Goal: Feedback & Contribution: Contribute content

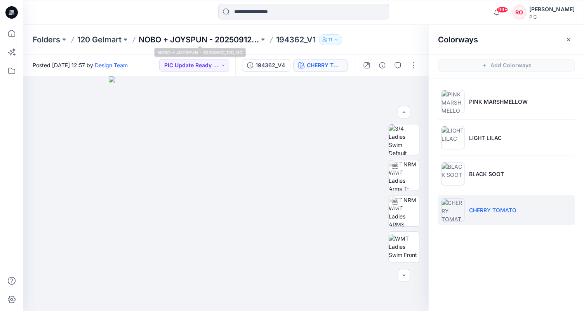
scroll to position [96, 0]
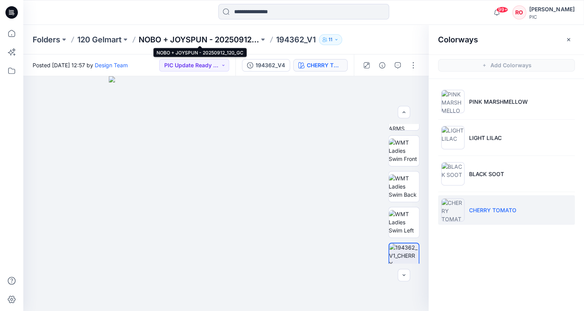
click at [196, 38] on p "NOBO + JOYSPUN - 20250912_120_GC" at bounding box center [199, 39] width 120 height 11
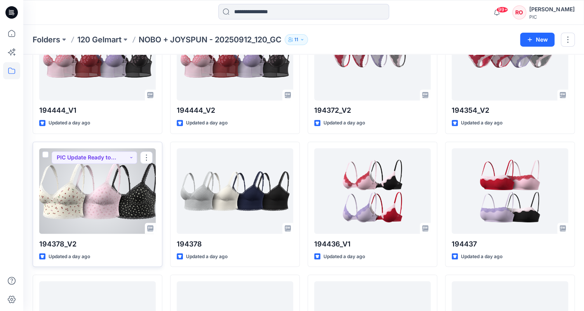
scroll to position [344, 0]
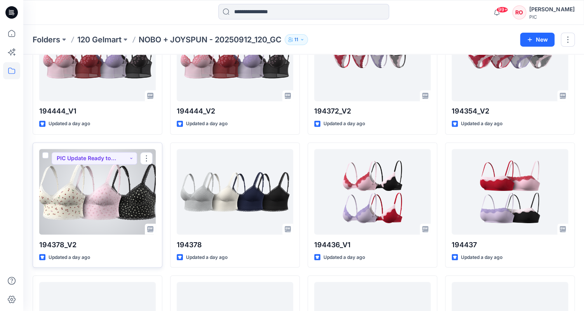
click at [118, 175] on div at bounding box center [97, 191] width 116 height 85
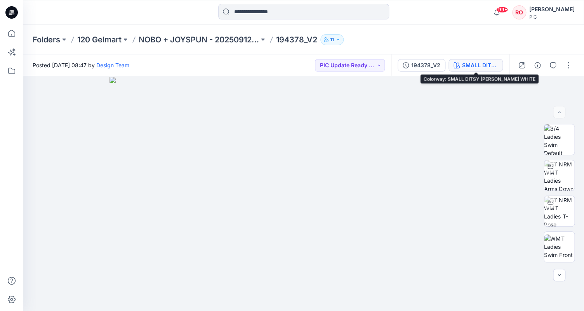
click at [468, 66] on div "SMALL DITSY [PERSON_NAME] WHITE" at bounding box center [480, 65] width 36 height 9
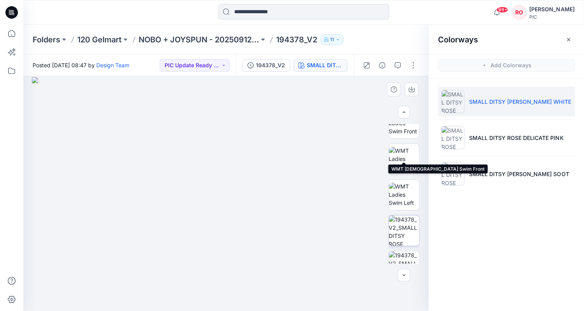
scroll to position [125, 0]
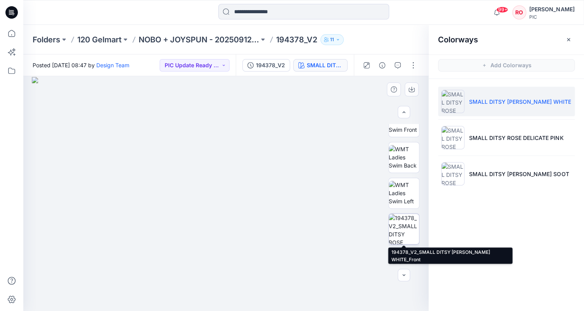
click at [405, 231] on img at bounding box center [404, 229] width 30 height 30
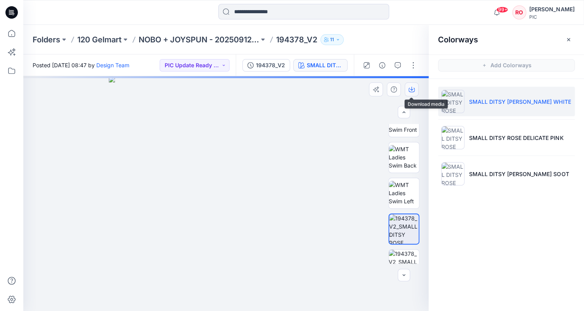
click at [409, 87] on icon "button" at bounding box center [411, 89] width 6 height 6
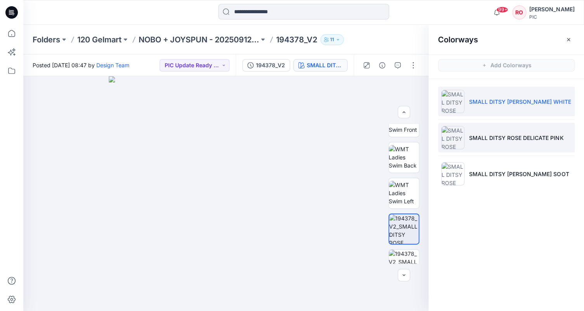
click at [474, 134] on p "SMALL DITSY ROSE DELICATE PINK" at bounding box center [516, 138] width 94 height 8
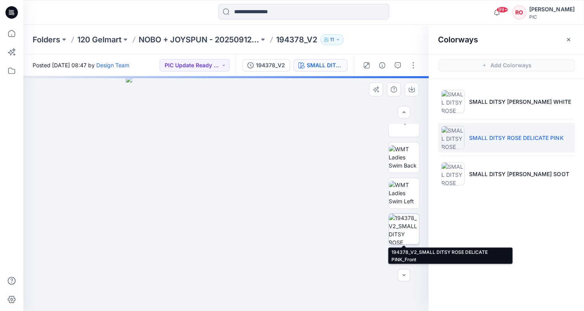
click at [403, 239] on img at bounding box center [404, 229] width 30 height 30
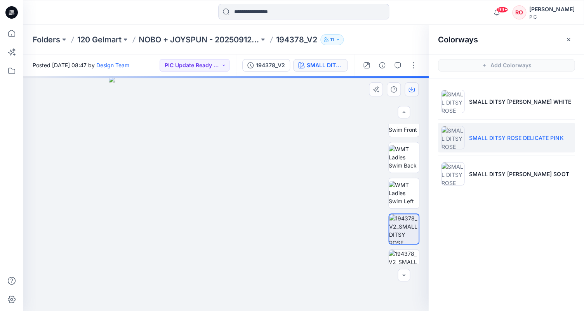
click at [414, 94] on button "button" at bounding box center [412, 89] width 14 height 14
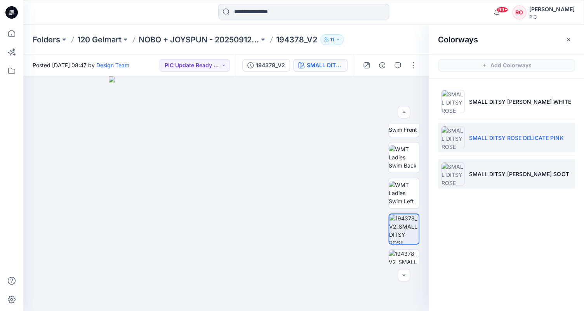
click at [468, 168] on li "SMALL DITSY [PERSON_NAME] SOOT" at bounding box center [506, 174] width 137 height 30
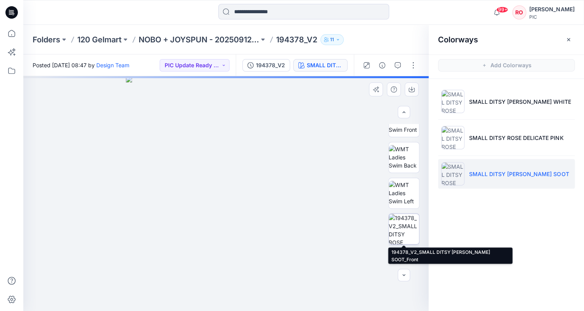
click at [401, 229] on img at bounding box center [404, 229] width 30 height 30
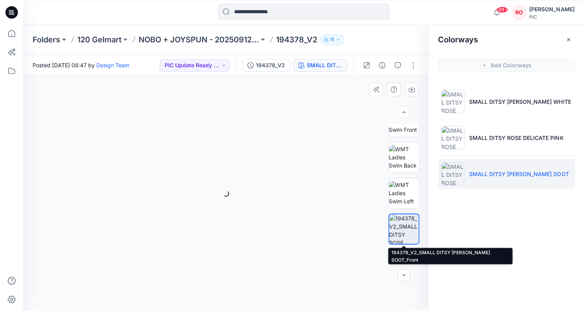
scroll to position [124, 0]
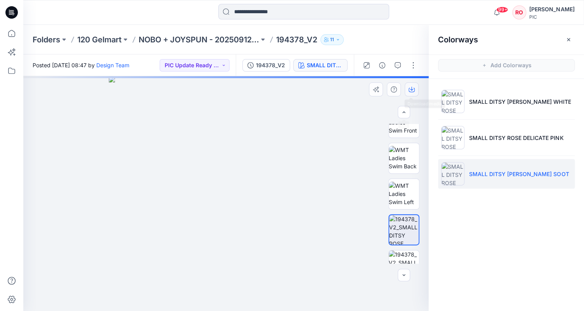
click at [412, 90] on icon "button" at bounding box center [411, 89] width 3 height 4
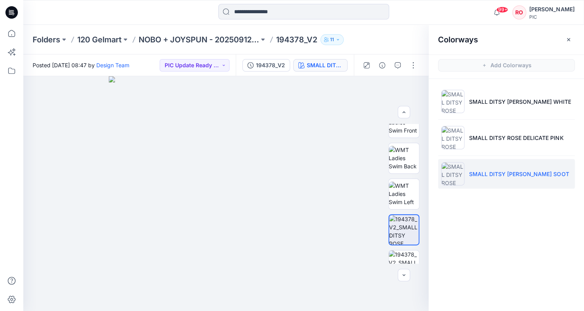
click at [285, 41] on p "194378_V2" at bounding box center [296, 39] width 41 height 11
click at [237, 41] on p "NOBO + JOYSPUN - 20250912_120_GC" at bounding box center [199, 39] width 120 height 11
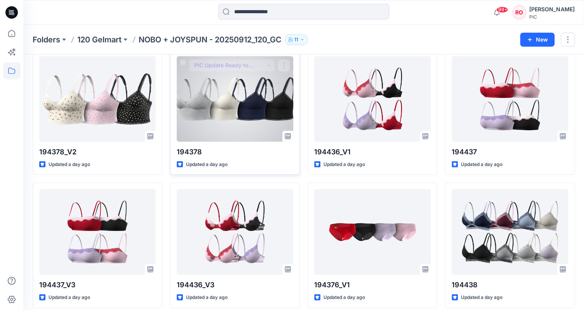
scroll to position [437, 0]
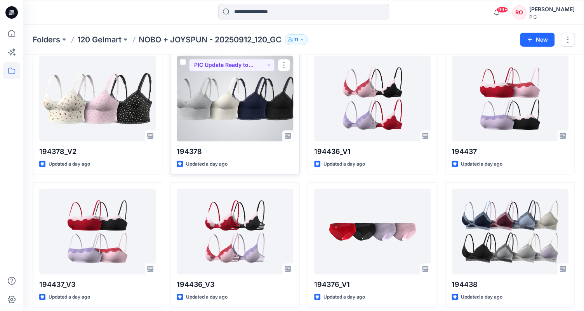
click at [233, 130] on div at bounding box center [235, 98] width 116 height 85
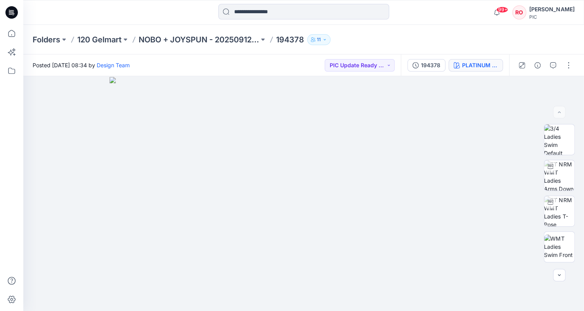
click at [479, 64] on div "PLATINUM SILVER" at bounding box center [480, 65] width 36 height 9
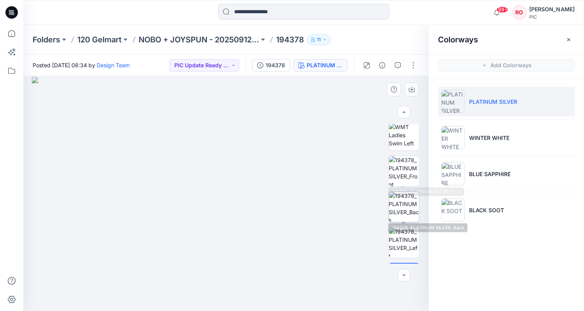
scroll to position [185, 0]
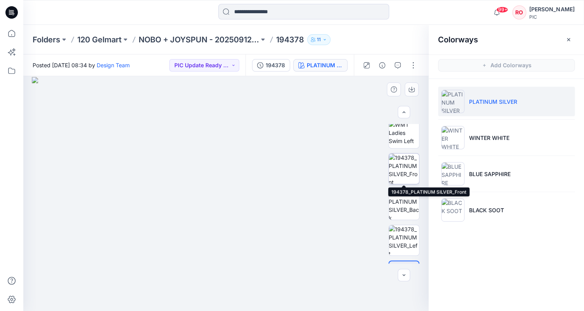
drag, startPoint x: 396, startPoint y: 168, endPoint x: 407, endPoint y: 168, distance: 10.9
click at [397, 169] on img at bounding box center [404, 168] width 30 height 30
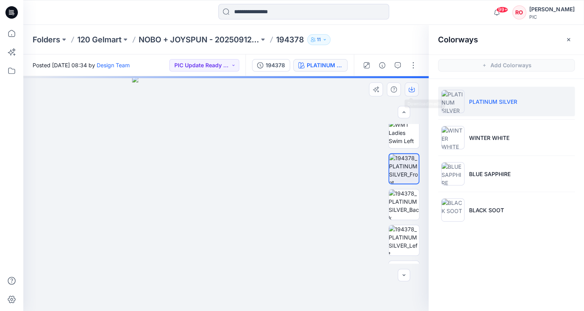
click at [411, 87] on icon "button" at bounding box center [411, 89] width 3 height 4
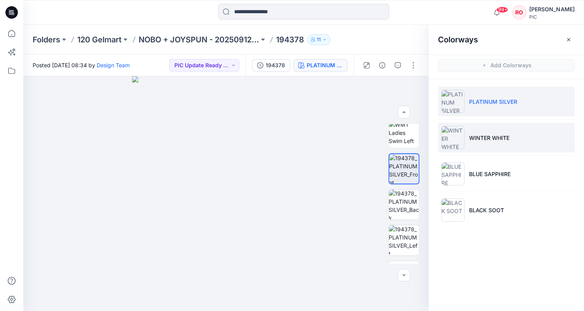
click at [469, 141] on li "WINTER WHITE" at bounding box center [506, 138] width 137 height 30
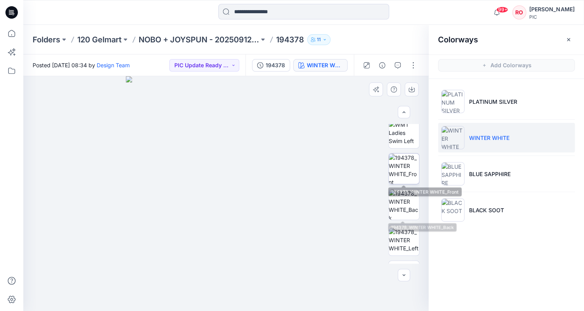
click at [397, 172] on img at bounding box center [404, 168] width 30 height 30
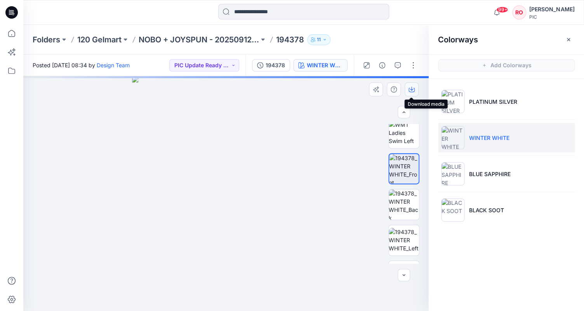
click at [411, 87] on icon "button" at bounding box center [411, 89] width 3 height 4
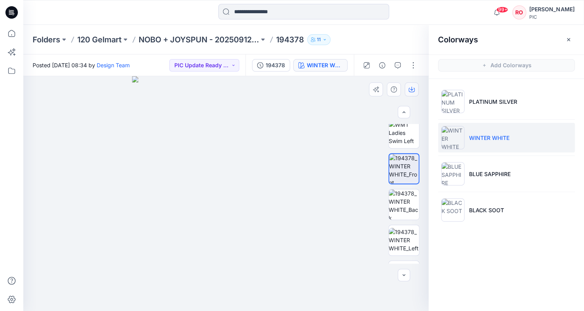
click at [412, 90] on icon "button" at bounding box center [411, 89] width 6 height 6
click at [233, 40] on p "NOBO + JOYSPUN - 20250912_120_GC" at bounding box center [199, 39] width 120 height 11
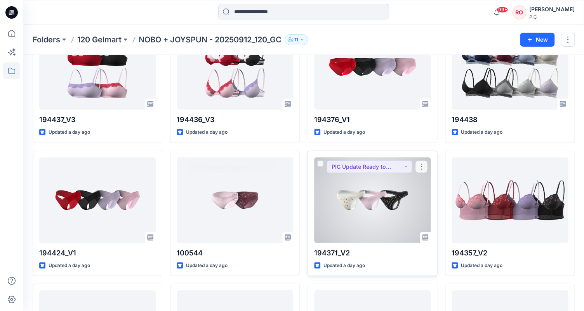
scroll to position [601, 0]
click at [339, 176] on div at bounding box center [372, 200] width 116 height 85
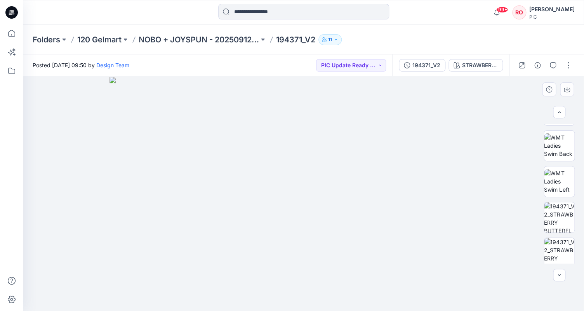
scroll to position [228, 0]
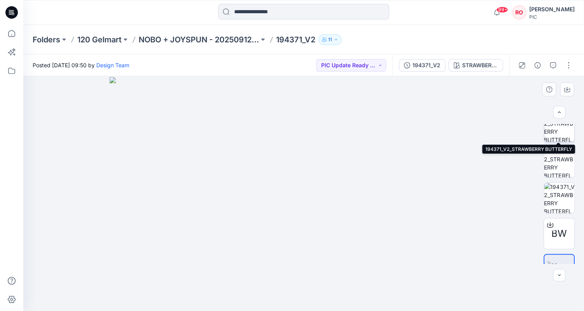
click at [559, 136] on img at bounding box center [559, 126] width 30 height 30
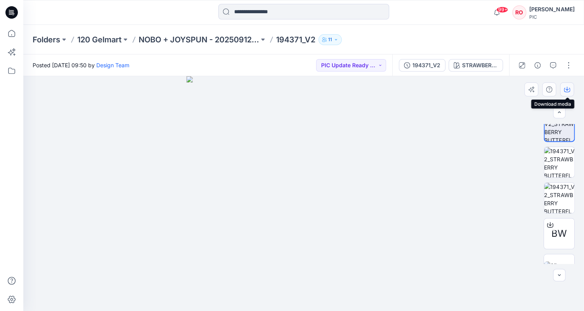
click at [568, 85] on button "button" at bounding box center [567, 89] width 14 height 14
click at [567, 90] on icon "button" at bounding box center [566, 89] width 3 height 4
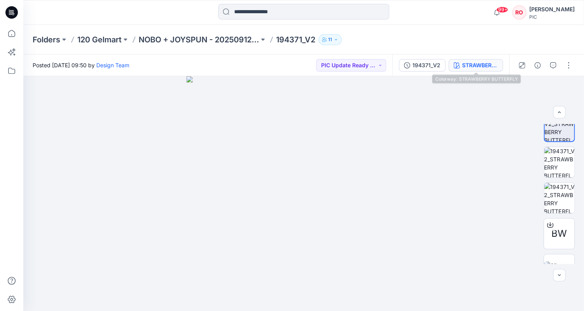
click at [484, 67] on div "STRAWBERRY BUTTERFLY" at bounding box center [480, 65] width 36 height 9
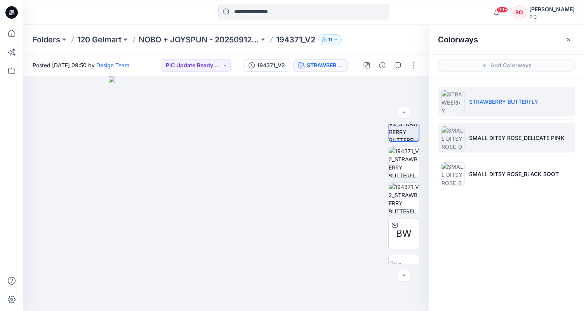
click at [486, 132] on li "SMALL DITSY ROSE_DELICATE PINK" at bounding box center [506, 138] width 137 height 30
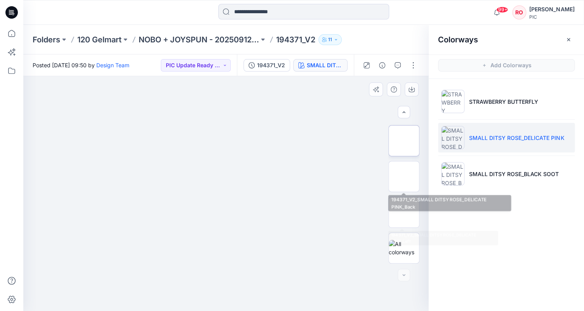
scroll to position [0, 0]
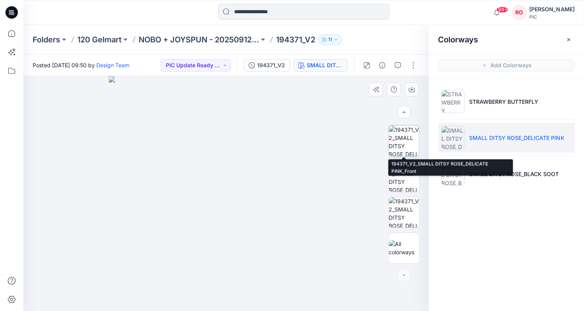
click at [411, 142] on img at bounding box center [404, 140] width 30 height 30
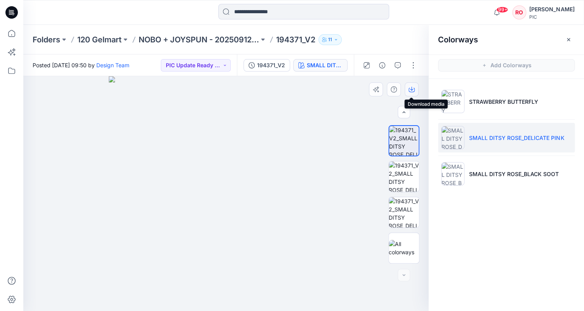
click at [410, 90] on icon "button" at bounding box center [411, 89] width 6 height 6
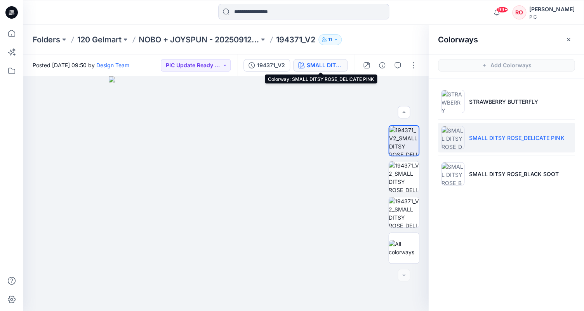
click at [328, 67] on div "SMALL DITSY ROSE_DELICATE PINK" at bounding box center [325, 65] width 36 height 9
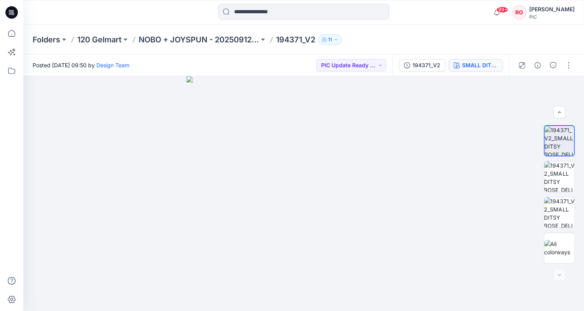
click at [467, 64] on div "SMALL DITSY ROSE_DELICATE PINK" at bounding box center [480, 65] width 36 height 9
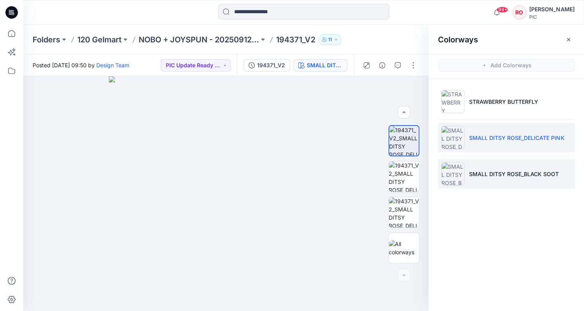
click at [470, 170] on p "SMALL DITSY ROSE_BLACK SOOT" at bounding box center [514, 174] width 90 height 8
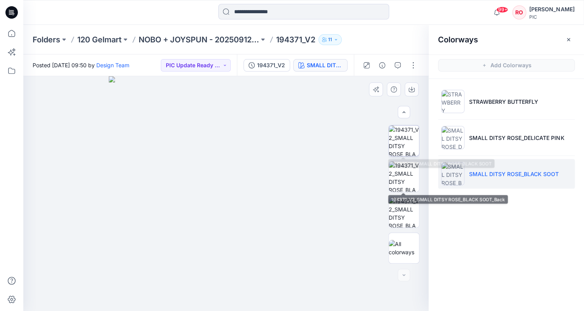
click at [400, 153] on img at bounding box center [404, 140] width 30 height 30
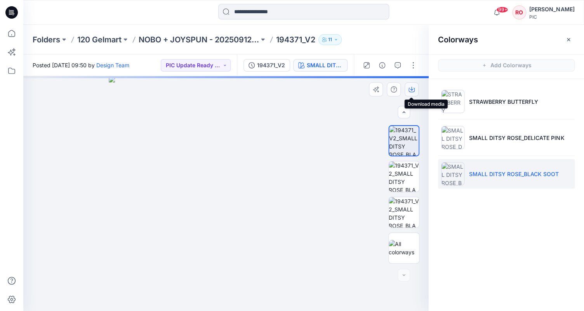
click at [407, 89] on button "button" at bounding box center [412, 89] width 14 height 14
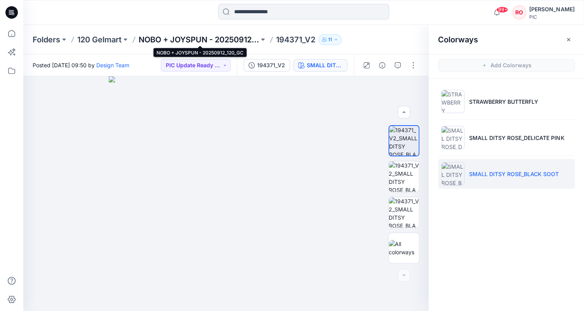
click at [249, 39] on p "NOBO + JOYSPUN - 20250912_120_GC" at bounding box center [199, 39] width 120 height 11
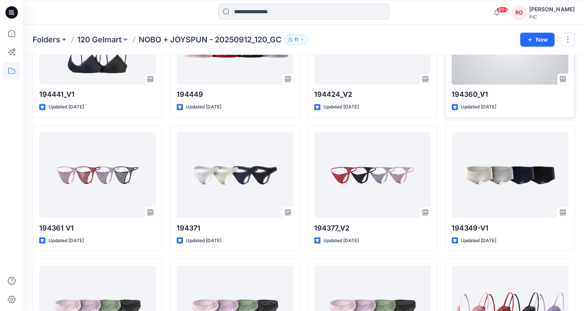
scroll to position [1571, 0]
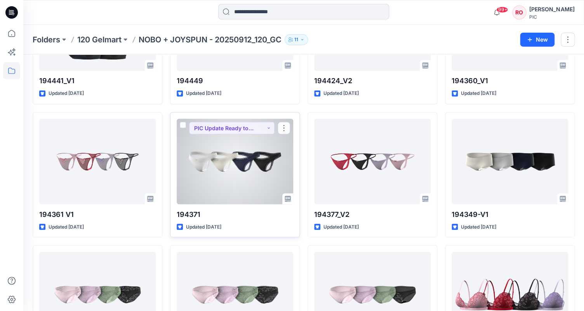
click at [252, 164] on div at bounding box center [235, 160] width 116 height 85
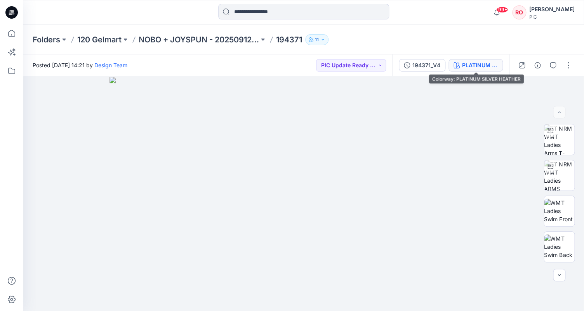
click at [466, 63] on div "PLATINUM SILVER HEATHER" at bounding box center [480, 65] width 36 height 9
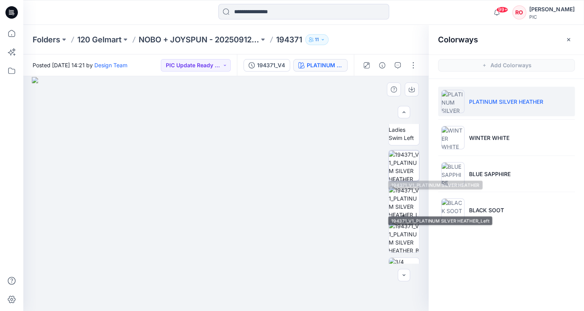
scroll to position [151, 0]
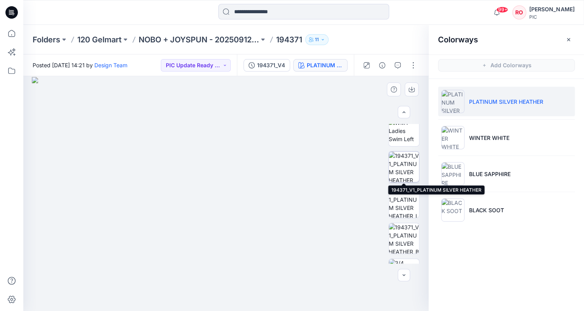
click at [398, 159] on img at bounding box center [404, 166] width 30 height 30
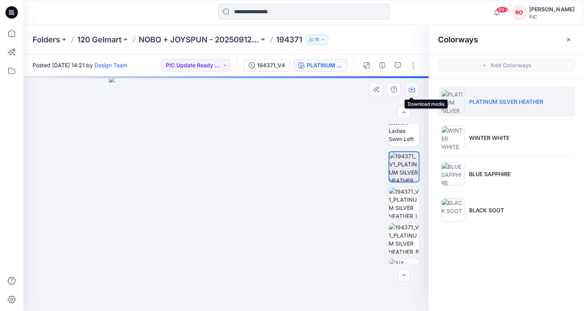
click at [413, 86] on icon "button" at bounding box center [411, 89] width 6 height 6
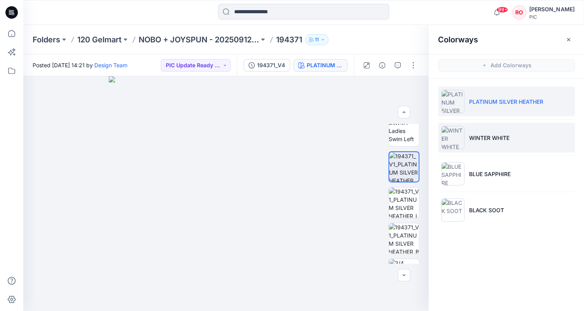
click at [466, 140] on li "WINTER WHITE" at bounding box center [506, 138] width 137 height 30
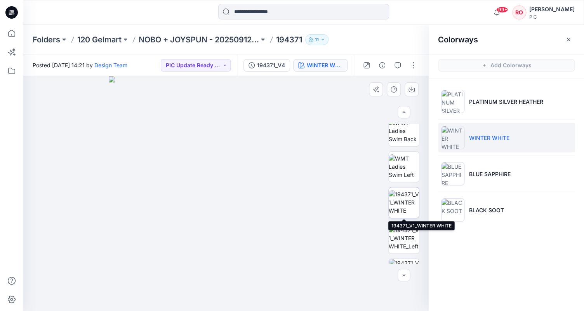
click at [404, 198] on img at bounding box center [404, 202] width 30 height 24
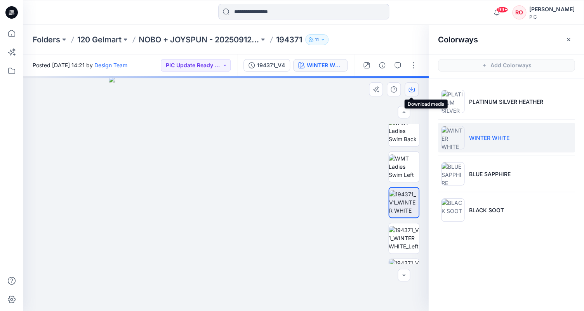
click at [413, 89] on icon "button" at bounding box center [411, 89] width 6 height 6
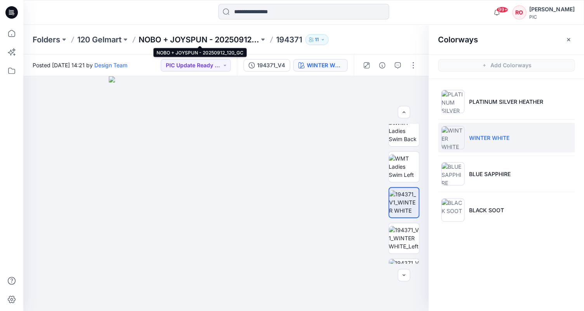
click at [174, 41] on p "NOBO + JOYSPUN - 20250912_120_GC" at bounding box center [199, 39] width 120 height 11
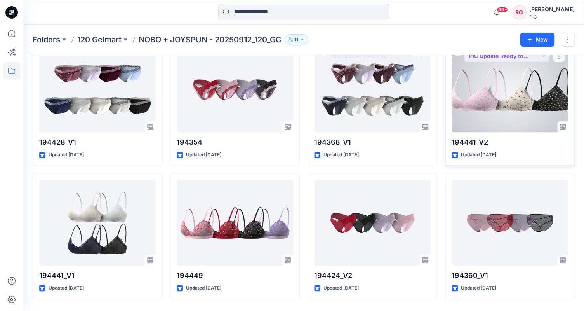
scroll to position [1380, 0]
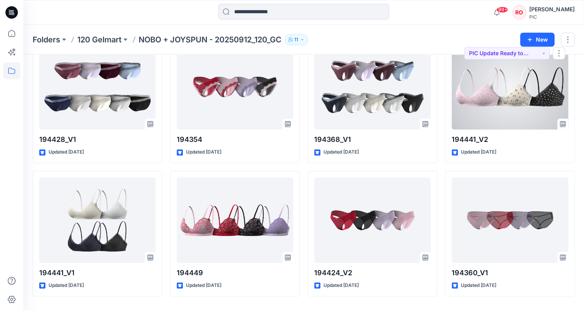
click at [503, 109] on div at bounding box center [510, 86] width 116 height 85
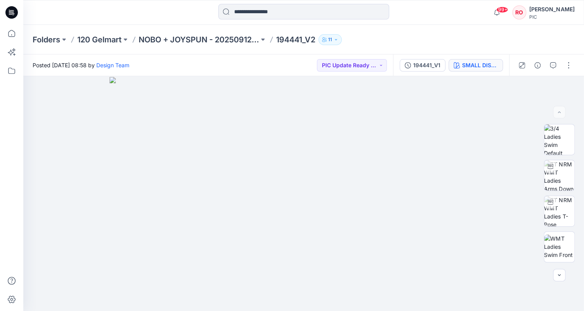
click at [471, 67] on div "SMALL DISTY ROSES_DELICATE PINK" at bounding box center [480, 65] width 36 height 9
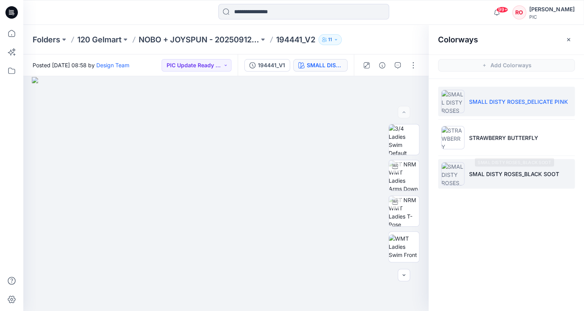
click at [497, 173] on p "SMAL DISTY ROSES_BLACK SOOT" at bounding box center [514, 174] width 90 height 8
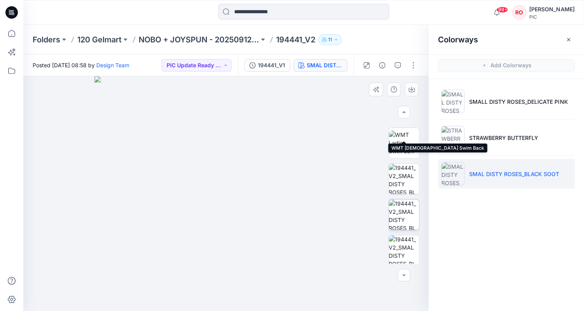
scroll to position [178, 0]
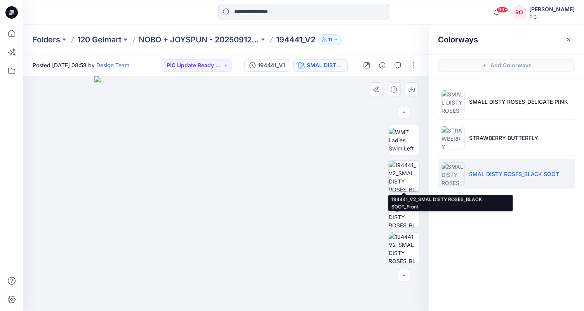
click at [400, 173] on img at bounding box center [404, 176] width 30 height 30
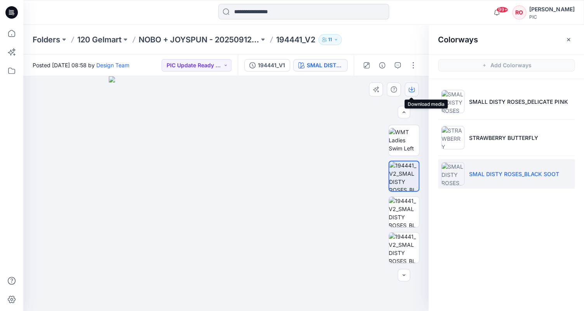
click at [405, 90] on button "button" at bounding box center [412, 89] width 14 height 14
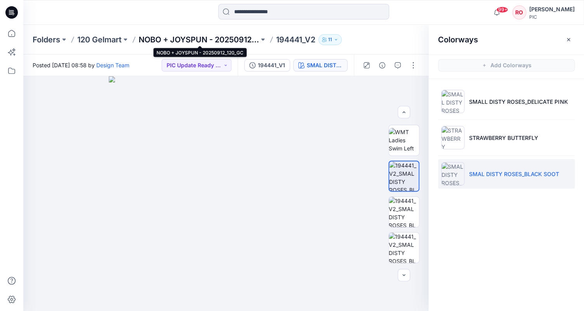
click at [234, 39] on p "NOBO + JOYSPUN - 20250912_120_GC" at bounding box center [199, 39] width 120 height 11
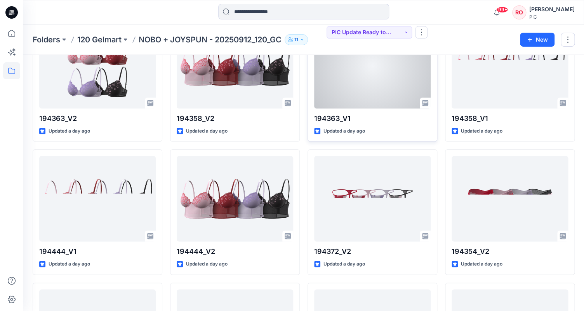
scroll to position [189, 0]
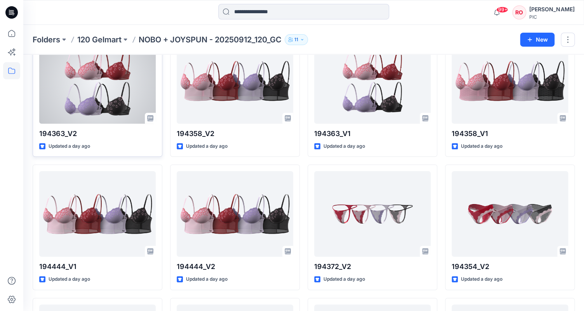
click at [118, 83] on div at bounding box center [97, 80] width 116 height 85
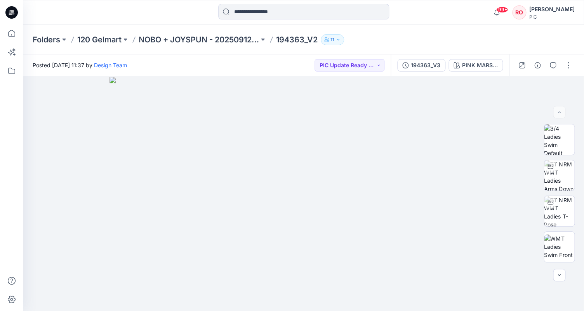
click at [294, 36] on p "194363_V2" at bounding box center [297, 39] width 42 height 11
click at [224, 38] on p "NOBO + JOYSPUN - 20250912_120_GC" at bounding box center [199, 39] width 120 height 11
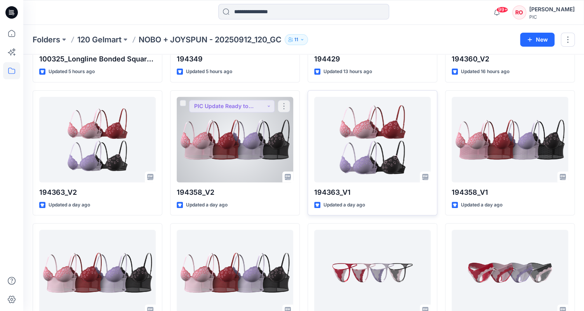
scroll to position [131, 0]
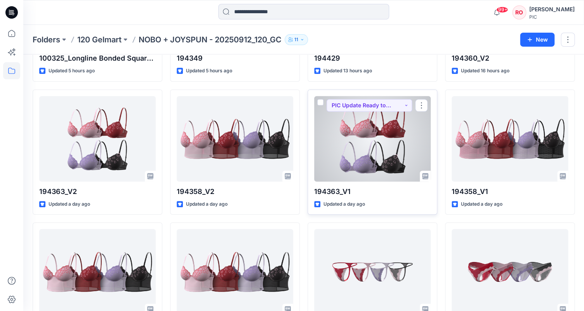
click at [349, 130] on div at bounding box center [372, 138] width 116 height 85
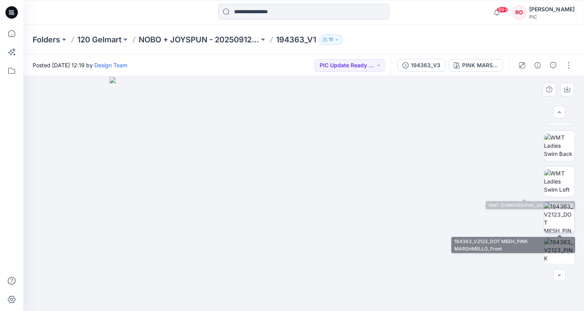
scroll to position [137, 0]
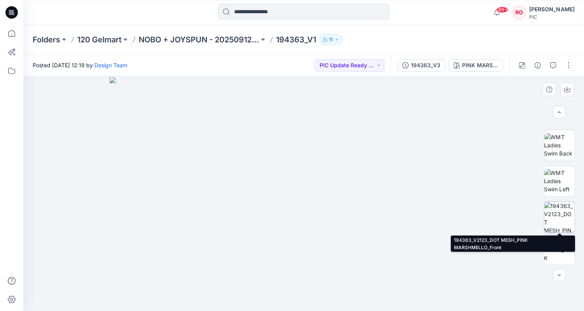
click at [554, 220] on img at bounding box center [559, 217] width 30 height 30
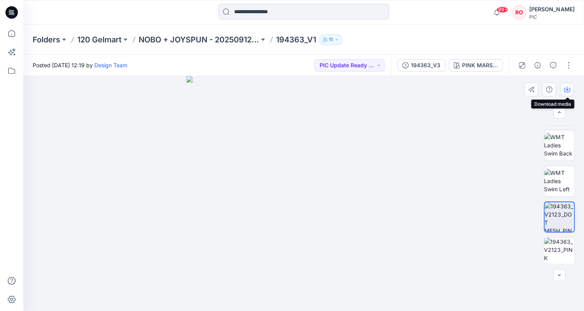
click at [566, 90] on icon "button" at bounding box center [567, 89] width 6 height 6
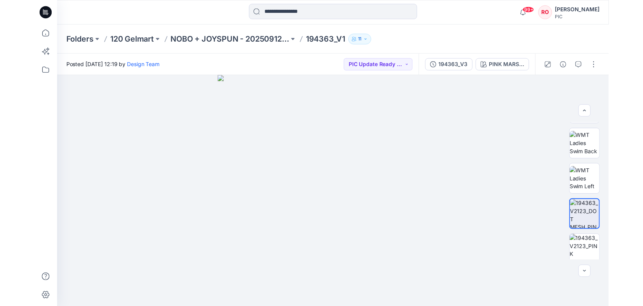
scroll to position [0, 0]
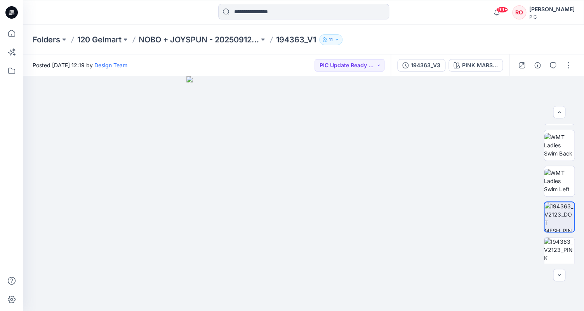
click at [200, 32] on div "Folders 120 Gelmart NOBO + JOYSPUN - 20250912_120_GC 194363_V1 11" at bounding box center [303, 40] width 561 height 30
click at [199, 36] on p "NOBO + JOYSPUN - 20250912_120_GC" at bounding box center [199, 39] width 120 height 11
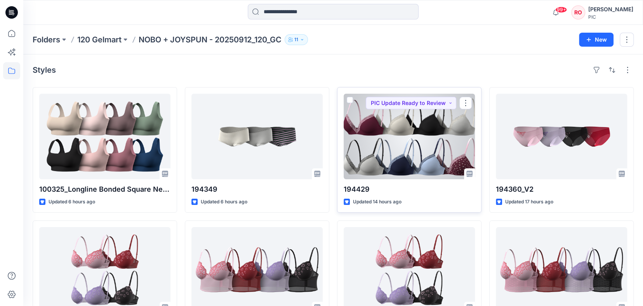
scroll to position [-1, 0]
click at [427, 160] on div at bounding box center [409, 136] width 131 height 85
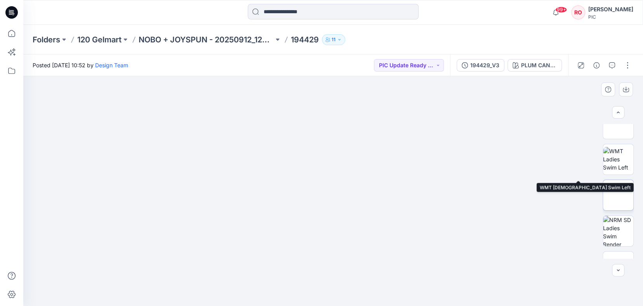
scroll to position [163, 0]
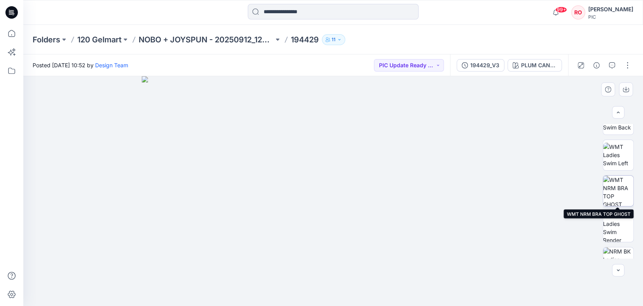
click at [584, 184] on img at bounding box center [618, 191] width 30 height 30
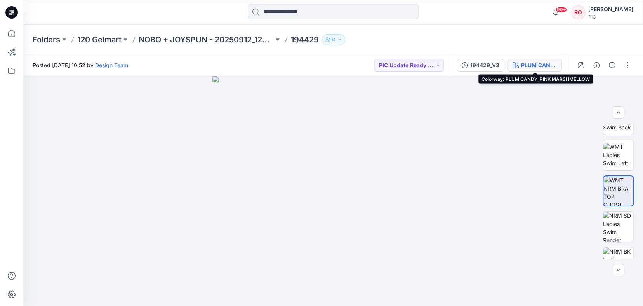
click at [519, 64] on button "PLUM CANDY_PINK MARSHMELLOW" at bounding box center [535, 65] width 54 height 12
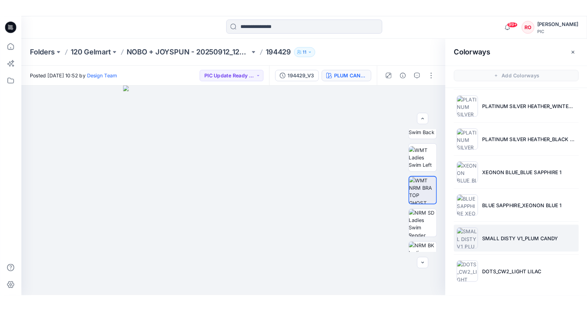
scroll to position [111, 0]
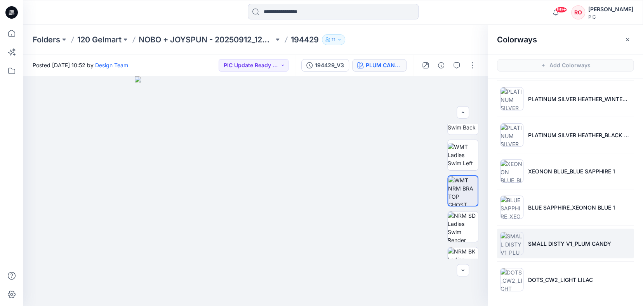
click at [529, 238] on li "SMALL DISTY V1_PLUM CANDY" at bounding box center [565, 243] width 137 height 30
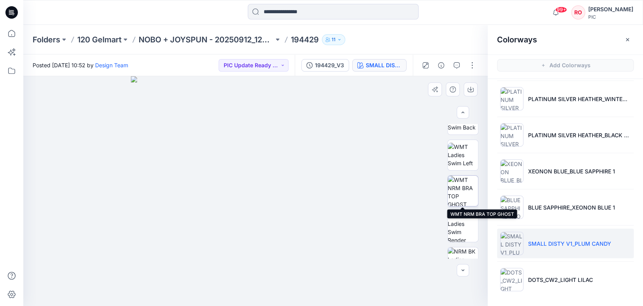
click at [468, 192] on img at bounding box center [463, 191] width 30 height 30
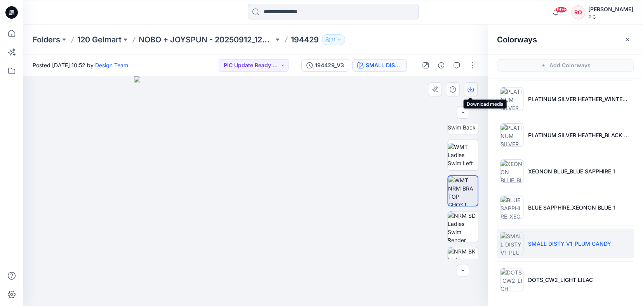
click at [469, 88] on icon "button" at bounding box center [471, 89] width 6 height 6
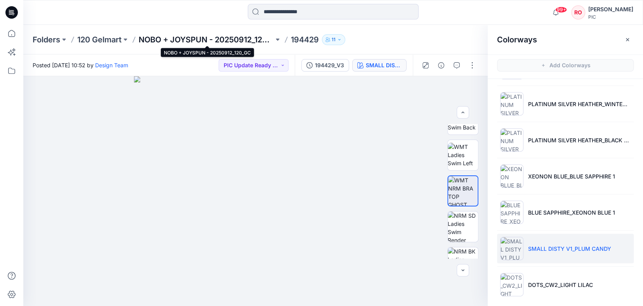
click at [228, 36] on p "NOBO + JOYSPUN - 20250912_120_GC" at bounding box center [206, 39] width 135 height 11
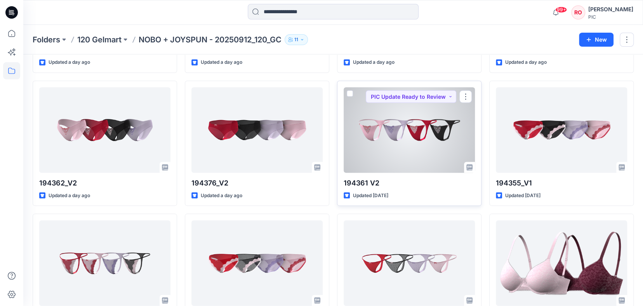
scroll to position [944, 0]
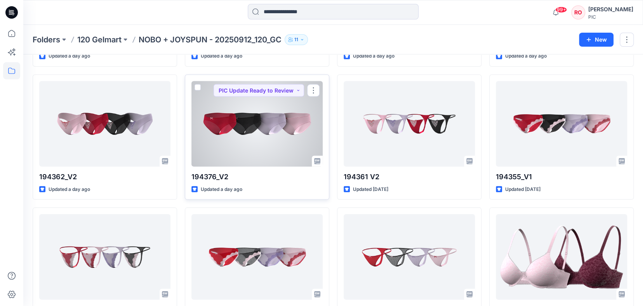
click at [312, 129] on div at bounding box center [256, 123] width 131 height 85
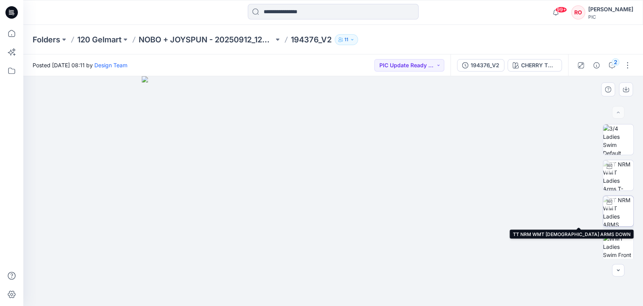
click at [584, 204] on div at bounding box center [609, 202] width 12 height 12
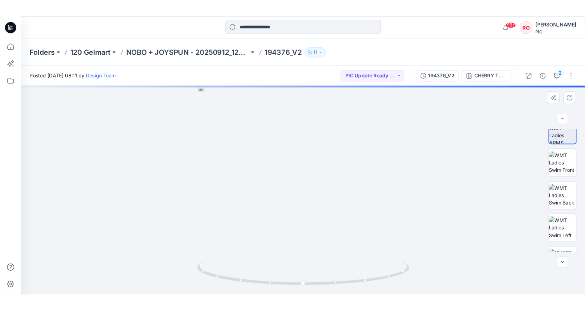
scroll to position [153, 0]
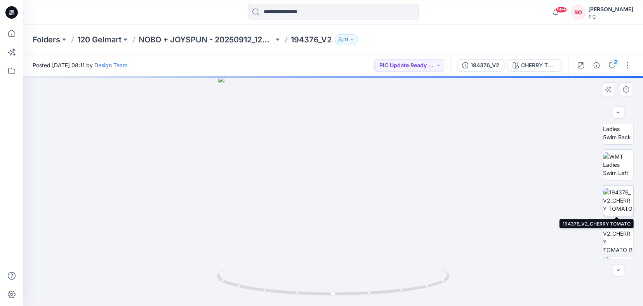
click at [584, 203] on img at bounding box center [618, 200] width 30 height 24
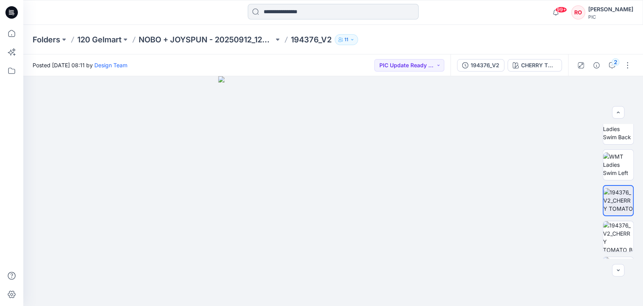
click at [318, 8] on input at bounding box center [333, 12] width 171 height 16
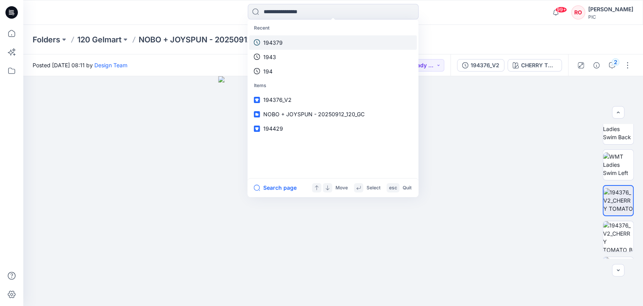
click at [284, 35] on link "194379" at bounding box center [333, 42] width 168 height 14
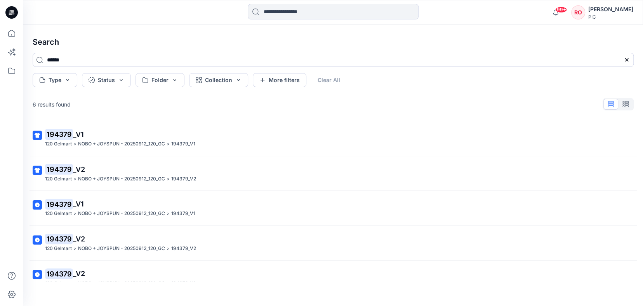
click at [97, 134] on p "194379 _V1" at bounding box center [332, 134] width 575 height 11
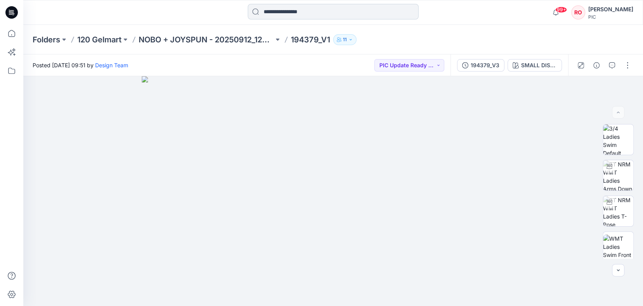
click at [280, 12] on input at bounding box center [333, 12] width 171 height 16
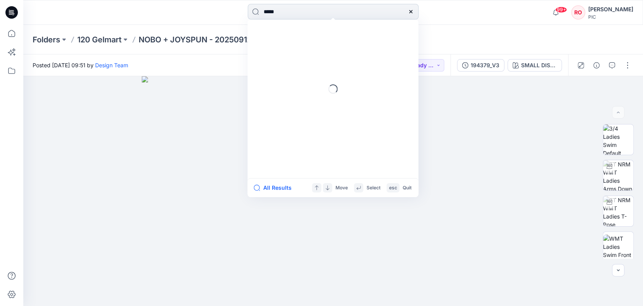
type input "******"
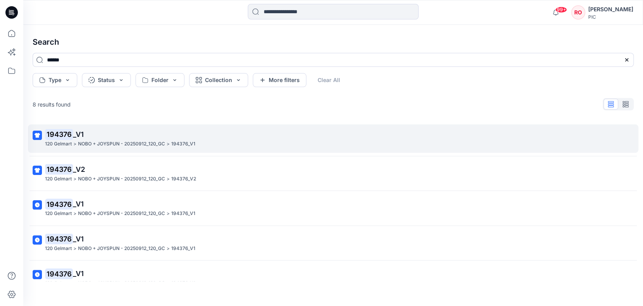
click at [78, 137] on span "_V1" at bounding box center [78, 134] width 11 height 8
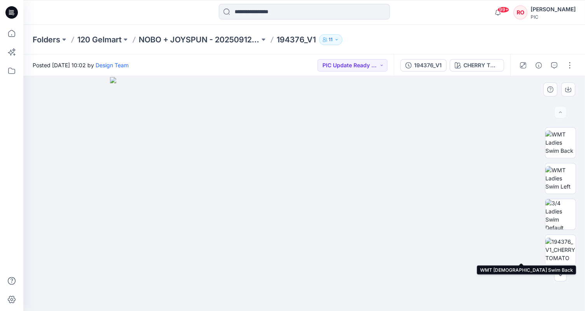
scroll to position [213, 0]
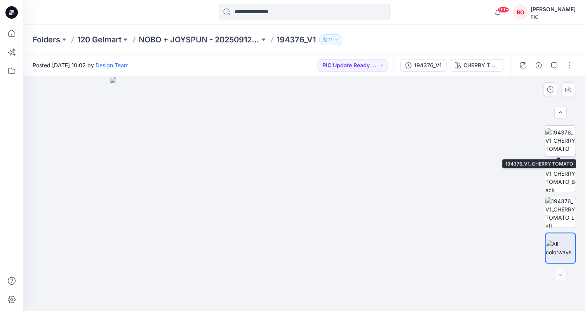
click at [560, 144] on img at bounding box center [560, 140] width 30 height 24
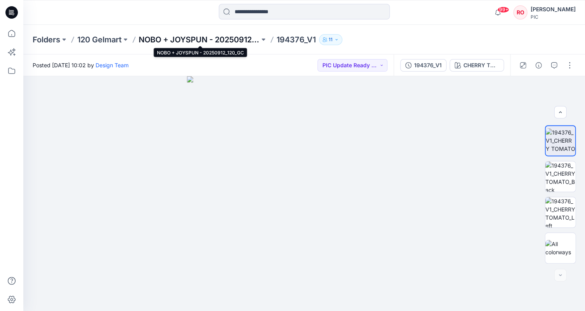
click at [240, 41] on p "NOBO + JOYSPUN - 20250912_120_GC" at bounding box center [199, 39] width 121 height 11
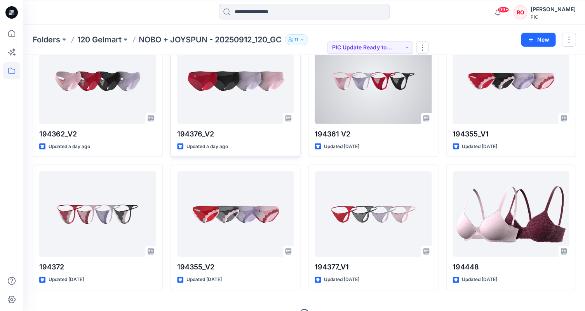
scroll to position [991, 0]
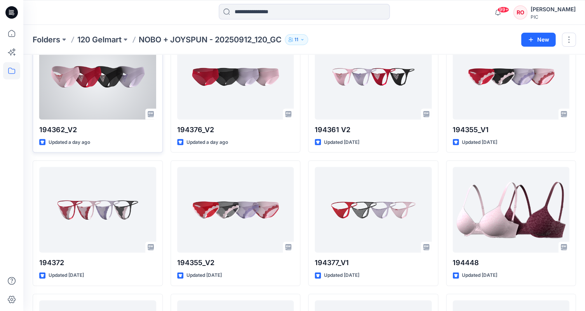
click at [116, 93] on div at bounding box center [97, 76] width 117 height 85
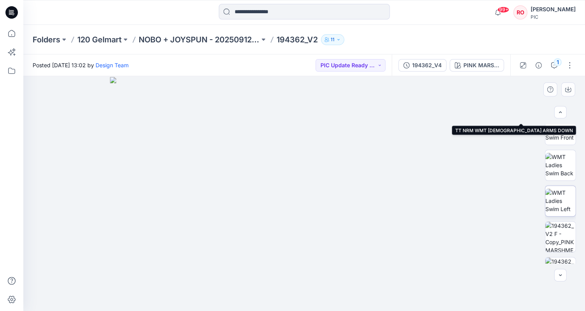
scroll to position [125, 0]
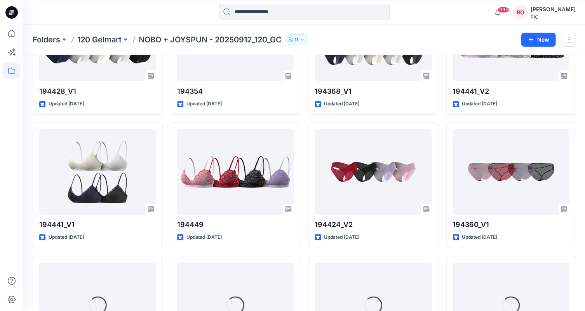
scroll to position [1429, 0]
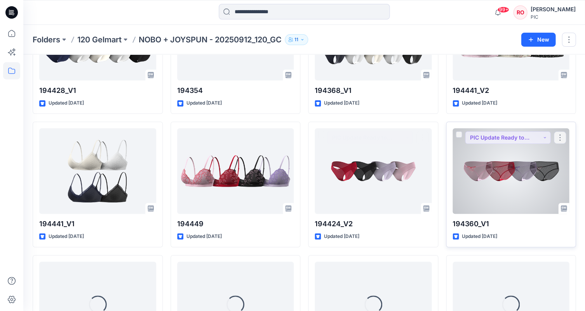
click at [504, 163] on div at bounding box center [510, 170] width 117 height 85
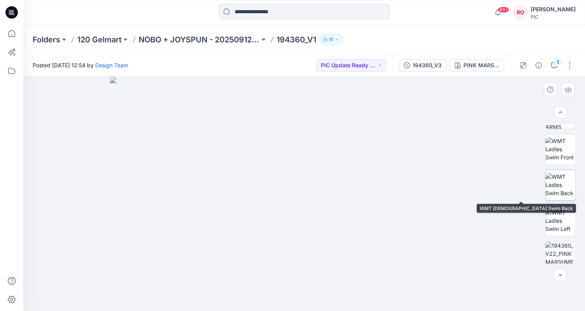
scroll to position [201, 0]
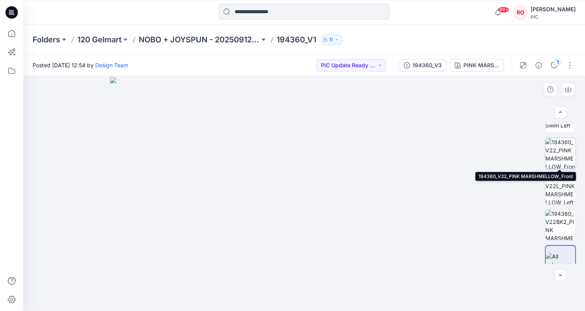
drag, startPoint x: 552, startPoint y: 150, endPoint x: 548, endPoint y: 145, distance: 6.6
click at [552, 150] on img at bounding box center [560, 153] width 30 height 30
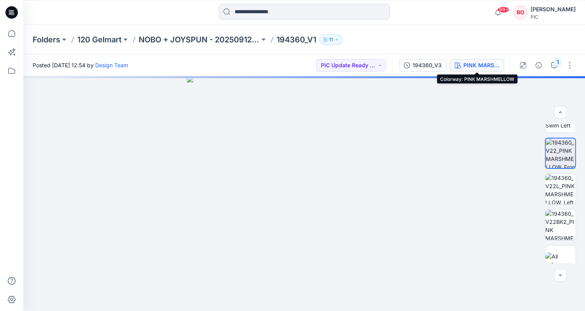
click at [489, 67] on div "PINK MARSHMELLOW" at bounding box center [481, 65] width 36 height 9
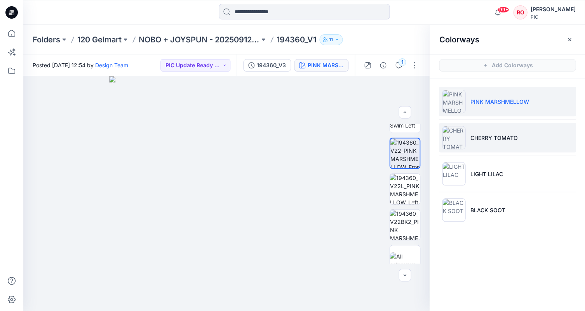
click at [470, 140] on p "CHERRY TOMATO" at bounding box center [493, 138] width 47 height 8
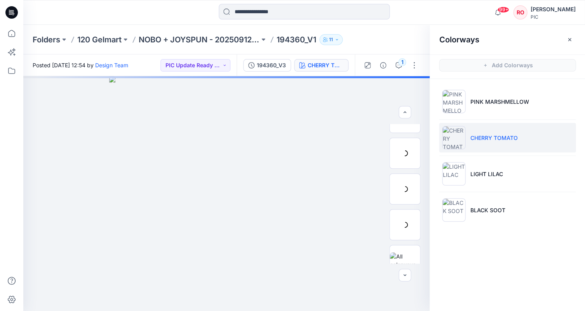
click at [508, 140] on p "CHERRY TOMATO" at bounding box center [493, 138] width 47 height 8
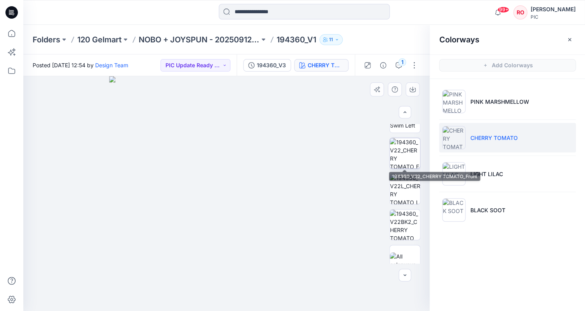
click at [412, 157] on img at bounding box center [404, 153] width 30 height 30
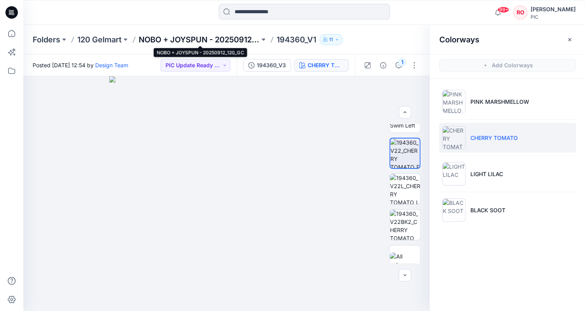
click at [222, 42] on p "NOBO + JOYSPUN - 20250912_120_GC" at bounding box center [199, 39] width 121 height 11
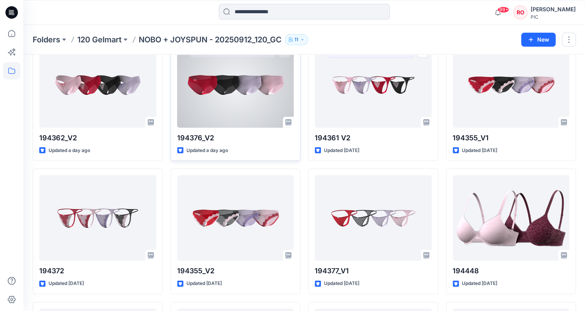
scroll to position [984, 0]
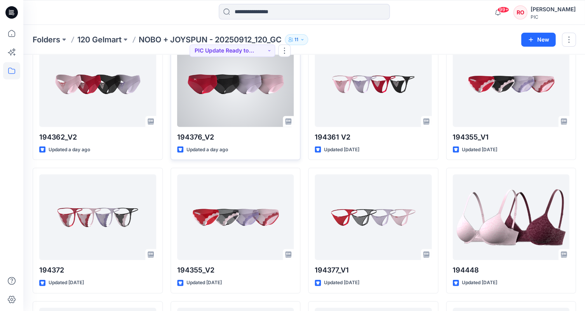
click at [260, 103] on div at bounding box center [235, 83] width 117 height 85
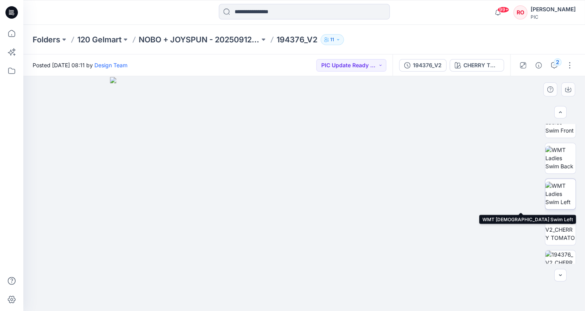
scroll to position [122, 0]
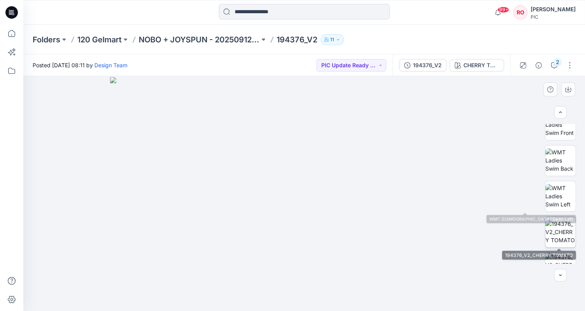
click at [557, 234] on img at bounding box center [560, 231] width 30 height 24
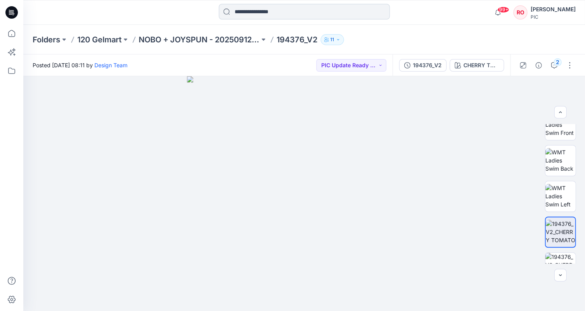
click at [252, 10] on input at bounding box center [304, 12] width 171 height 16
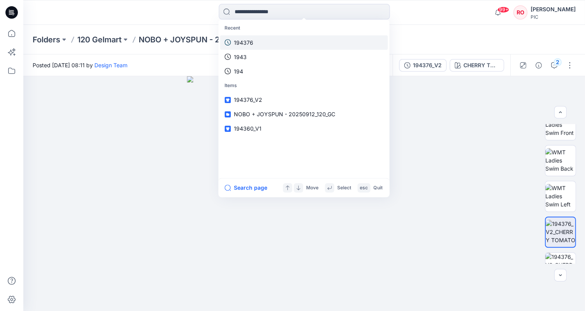
click at [243, 44] on p "194376" at bounding box center [243, 42] width 19 height 8
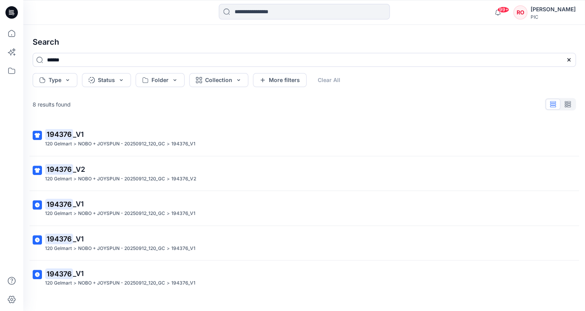
click at [87, 138] on p "194376 _V1" at bounding box center [303, 134] width 516 height 11
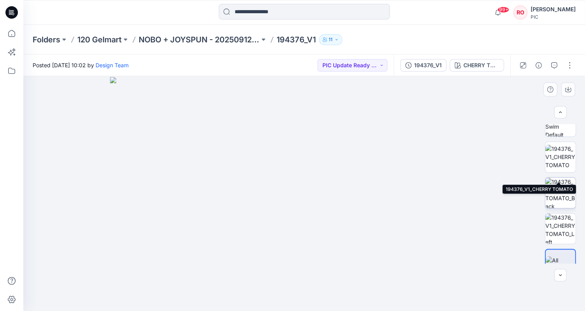
scroll to position [202, 0]
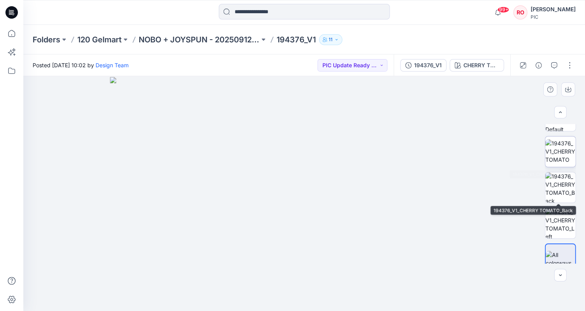
click at [556, 150] on img at bounding box center [560, 151] width 30 height 24
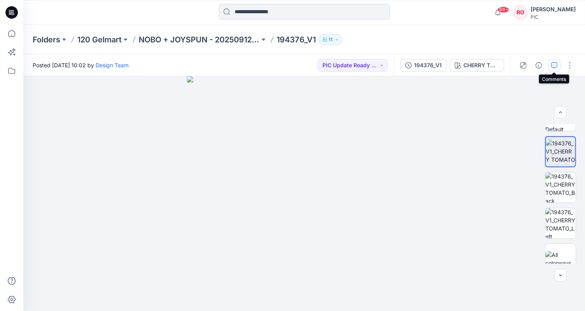
click at [551, 66] on icon "button" at bounding box center [554, 65] width 6 height 6
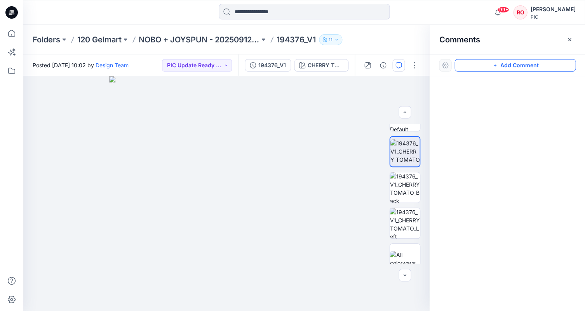
click at [457, 69] on button "Add Comment" at bounding box center [514, 65] width 121 height 12
click at [318, 112] on div "1" at bounding box center [226, 193] width 406 height 235
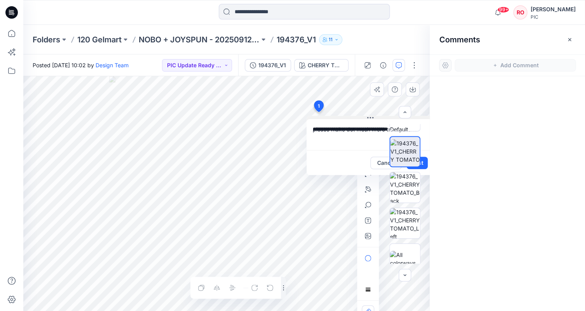
type textarea "**********"
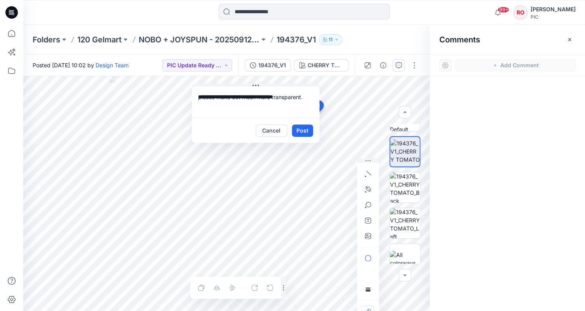
drag, startPoint x: 360, startPoint y: 117, endPoint x: 247, endPoint y: 75, distance: 120.8
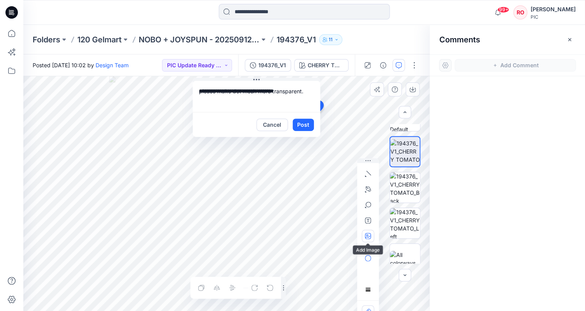
click at [366, 238] on icon "button" at bounding box center [368, 236] width 6 height 6
type input"] "**********"
click at [319, 88] on textarea "**********" at bounding box center [256, 96] width 127 height 31
type textarea "**********"
click at [304, 122] on button "Post" at bounding box center [302, 124] width 21 height 12
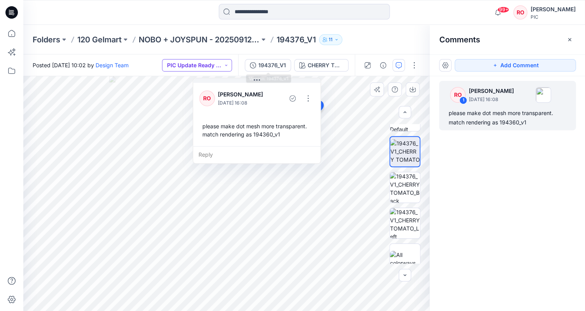
click at [199, 61] on button "PIC Update Ready to Review" at bounding box center [197, 65] width 70 height 12
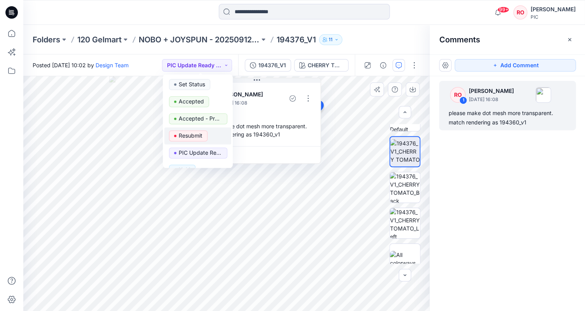
click at [200, 129] on button "Resubmit" at bounding box center [197, 135] width 67 height 17
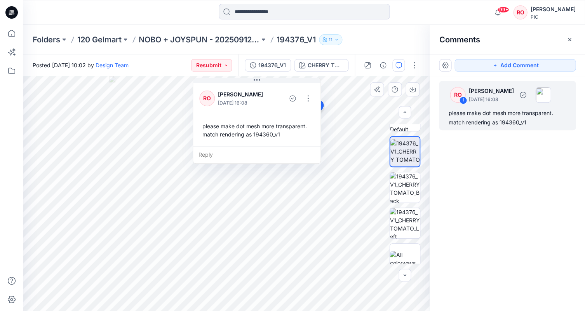
click at [480, 113] on div "please make dot mesh more transparent. match rendering as 194360_v1" at bounding box center [507, 117] width 118 height 19
click at [305, 104] on div "RO [PERSON_NAME] [DATE] 16:08" at bounding box center [256, 97] width 115 height 21
click at [311, 96] on button "button" at bounding box center [308, 98] width 12 height 12
click at [306, 116] on p "Edit comment" at bounding box center [309, 116] width 35 height 8
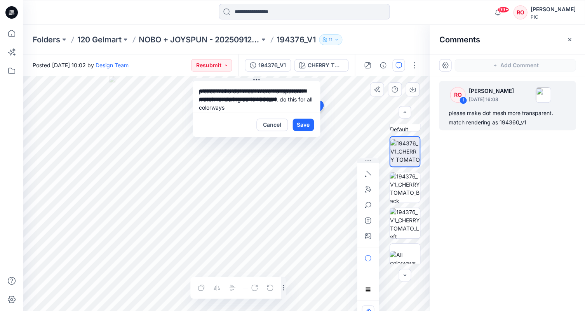
scroll to position [7, 0]
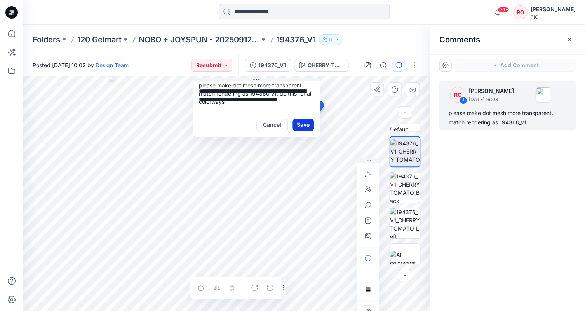
type textarea "**********"
click at [312, 120] on button "Save" at bounding box center [302, 124] width 21 height 12
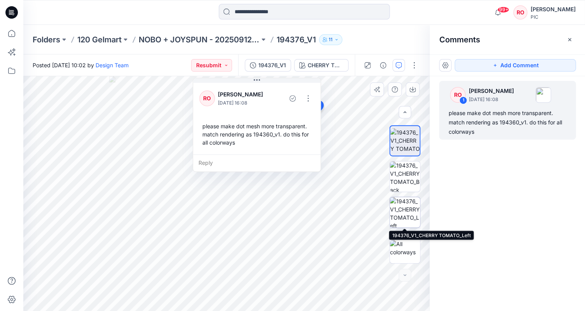
scroll to position [0, 0]
click at [401, 206] on img at bounding box center [404, 212] width 30 height 30
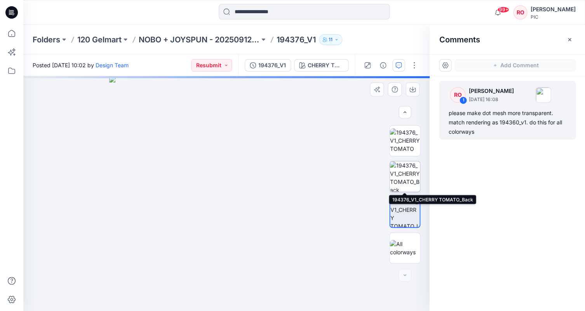
click at [396, 179] on img at bounding box center [404, 176] width 30 height 30
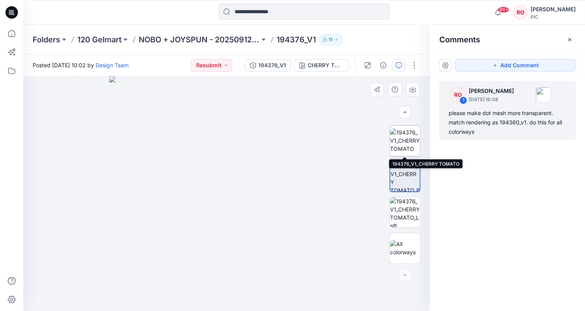
click at [393, 149] on img at bounding box center [404, 140] width 30 height 24
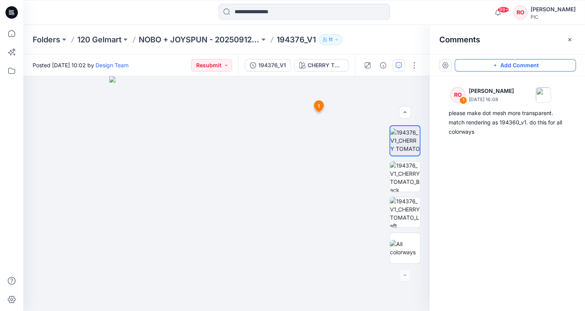
click at [471, 66] on button "Add Comment" at bounding box center [514, 65] width 121 height 12
click at [262, 130] on div "2 1 RO [PERSON_NAME] [DATE] 16:08 please make dot mesh more transparent. match …" at bounding box center [226, 193] width 406 height 235
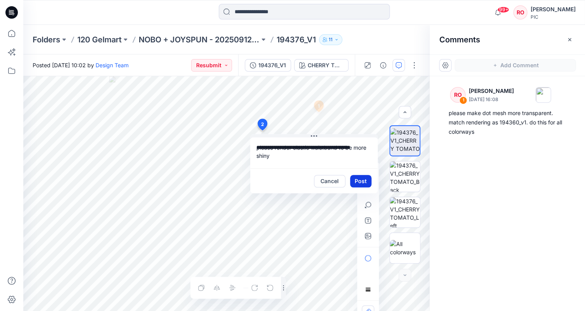
type textarea "**********"
click at [359, 181] on button "Post" at bounding box center [360, 181] width 21 height 12
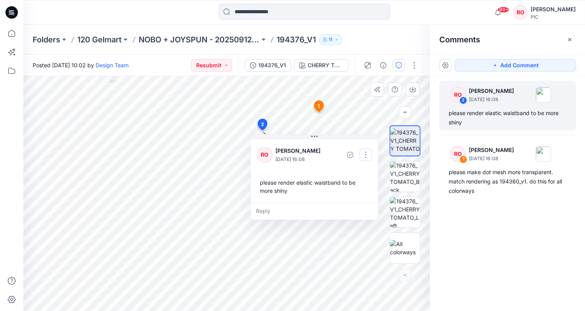
click at [363, 154] on button "button" at bounding box center [365, 154] width 12 height 12
click at [365, 173] on p "Edit comment" at bounding box center [367, 173] width 35 height 8
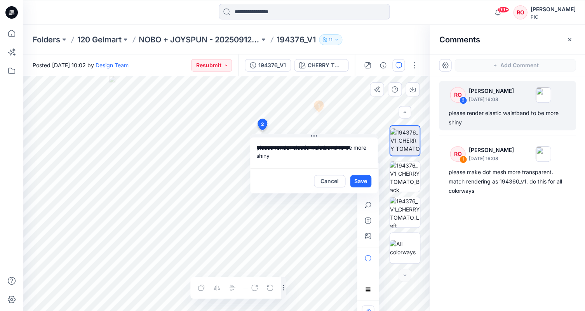
click at [292, 146] on textarea "**********" at bounding box center [313, 152] width 127 height 31
drag, startPoint x: 292, startPoint y: 146, endPoint x: 338, endPoint y: 147, distance: 45.8
click at [338, 147] on textarea "**********" at bounding box center [313, 152] width 127 height 31
click at [253, 148] on textarea "**********" at bounding box center [313, 152] width 127 height 31
type textarea "**********"
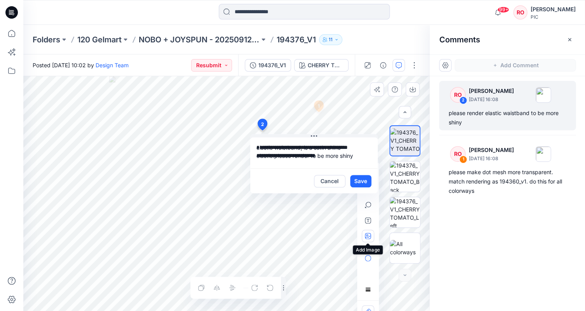
click at [370, 234] on icon "button" at bounding box center [368, 236] width 6 height 6
click at [353, 176] on button "Save" at bounding box center [360, 181] width 21 height 12
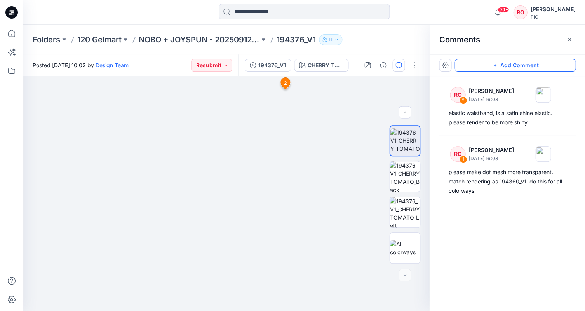
drag, startPoint x: 476, startPoint y: 66, endPoint x: 467, endPoint y: 69, distance: 9.3
click at [476, 67] on button "Add Comment" at bounding box center [514, 65] width 121 height 12
click at [222, 84] on div "3 1 RO [PERSON_NAME] [DATE] 16:08 please make dot mesh more transparent. match …" at bounding box center [226, 193] width 406 height 235
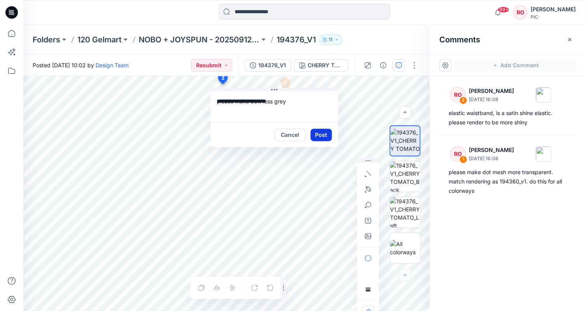
type textarea "**********"
click at [326, 137] on button "Post" at bounding box center [320, 135] width 21 height 12
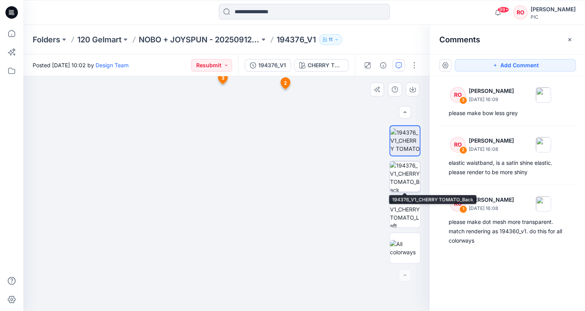
click at [398, 178] on img at bounding box center [404, 176] width 30 height 30
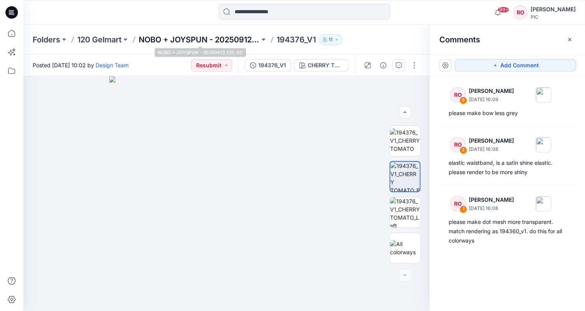
click at [236, 36] on p "NOBO + JOYSPUN - 20250912_120_GC" at bounding box center [199, 39] width 121 height 11
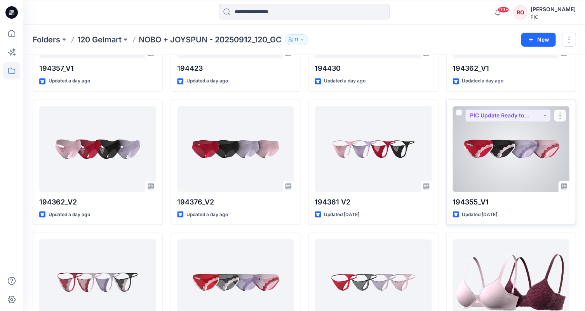
scroll to position [952, 0]
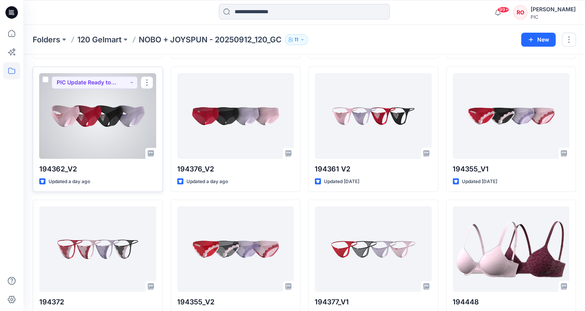
click at [153, 122] on div at bounding box center [97, 115] width 117 height 85
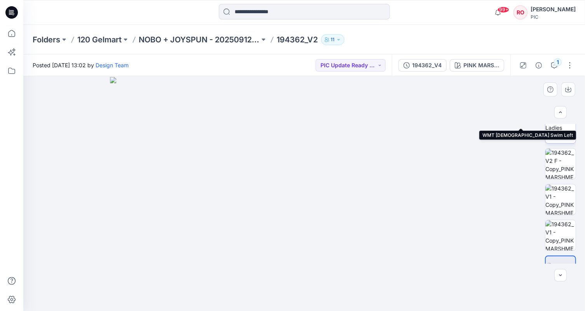
scroll to position [213, 0]
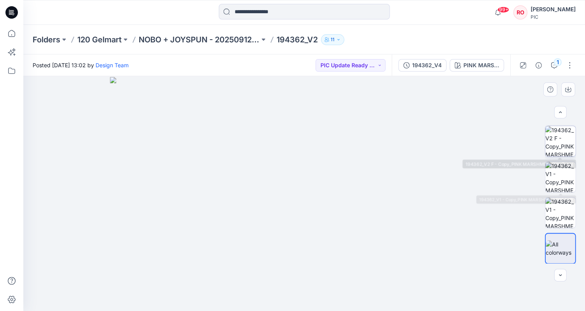
click at [556, 148] on img at bounding box center [560, 141] width 30 height 30
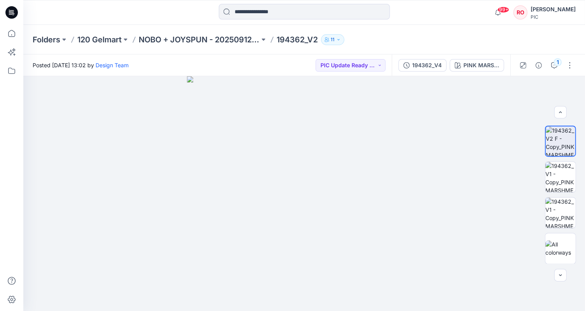
click at [289, 42] on p "194362_V2" at bounding box center [296, 39] width 41 height 11
click at [288, 36] on p "194362_V2" at bounding box center [296, 39] width 41 height 11
click at [222, 39] on p "NOBO + JOYSPUN - 20250912_120_GC" at bounding box center [199, 39] width 121 height 11
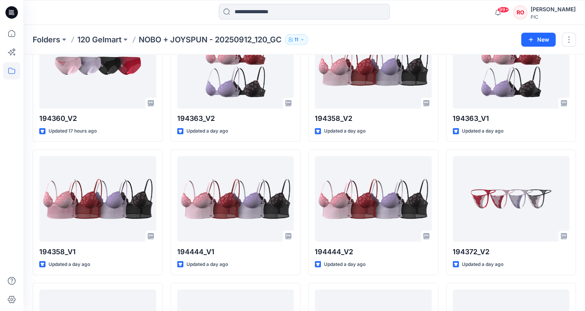
scroll to position [203, 0]
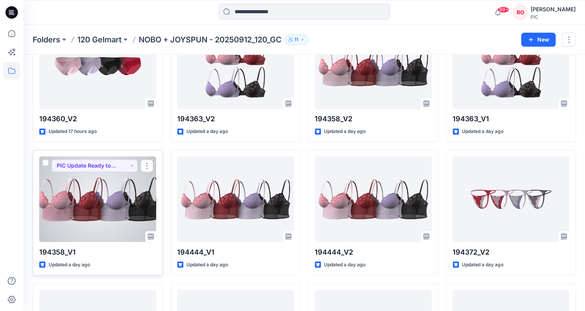
click at [127, 198] on div at bounding box center [97, 198] width 117 height 85
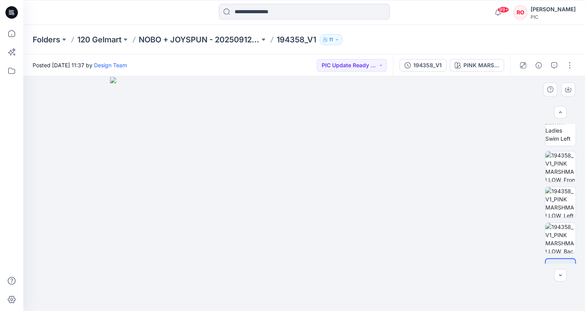
scroll to position [189, 0]
click at [564, 167] on img at bounding box center [560, 165] width 30 height 30
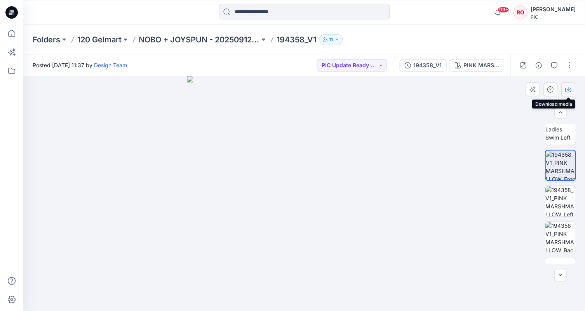
click at [563, 90] on button "button" at bounding box center [568, 89] width 14 height 14
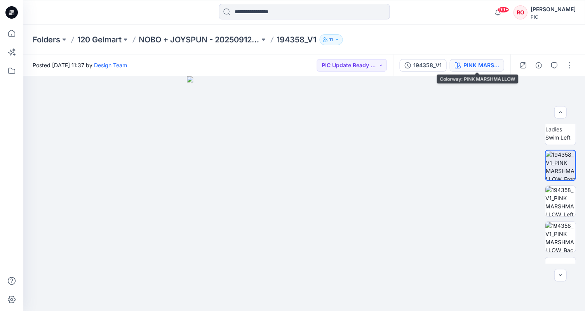
click at [477, 70] on button "PINK MARSHMALLOW" at bounding box center [476, 65] width 54 height 12
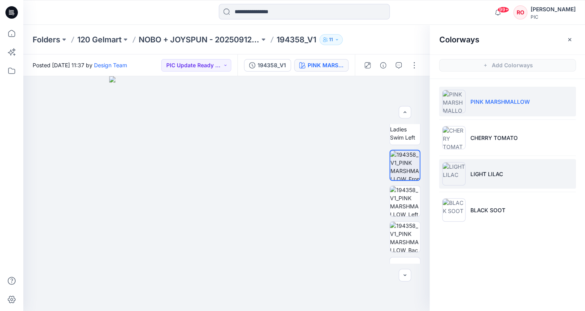
click at [465, 186] on li "LIGHT LILAC" at bounding box center [507, 174] width 137 height 30
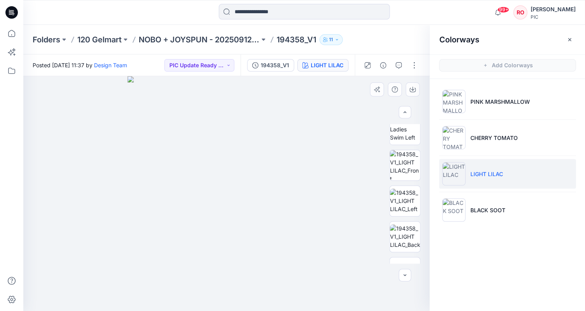
scroll to position [212, 0]
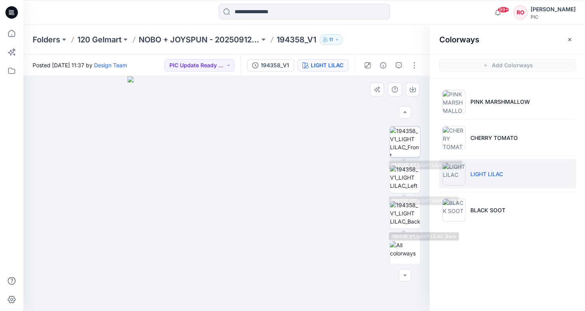
click at [404, 137] on img at bounding box center [404, 142] width 30 height 30
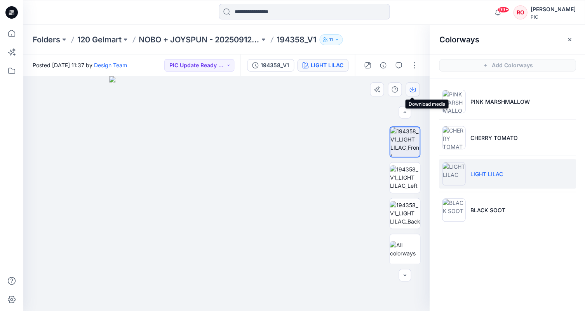
click at [414, 89] on icon "button" at bounding box center [412, 89] width 6 height 6
click at [409, 92] on icon "button" at bounding box center [412, 89] width 6 height 6
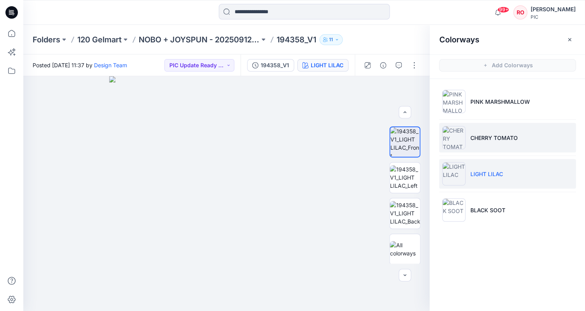
click at [467, 138] on li "CHERRY TOMATO" at bounding box center [507, 138] width 137 height 30
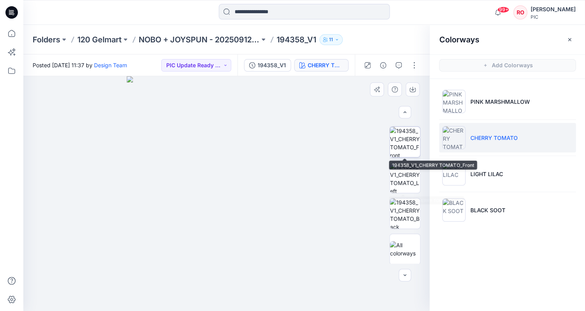
click at [403, 145] on img at bounding box center [404, 142] width 30 height 30
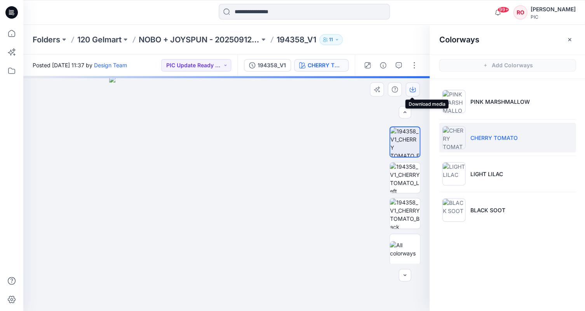
click at [411, 87] on icon "button" at bounding box center [412, 89] width 6 height 6
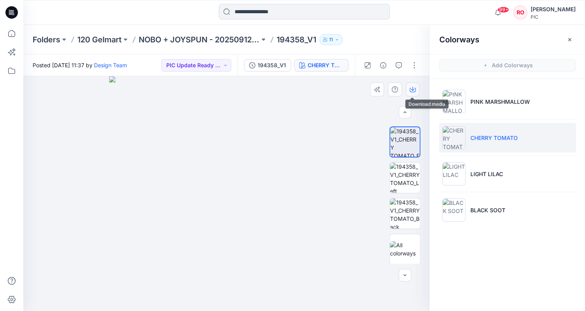
click at [412, 90] on icon "button" at bounding box center [412, 89] width 3 height 4
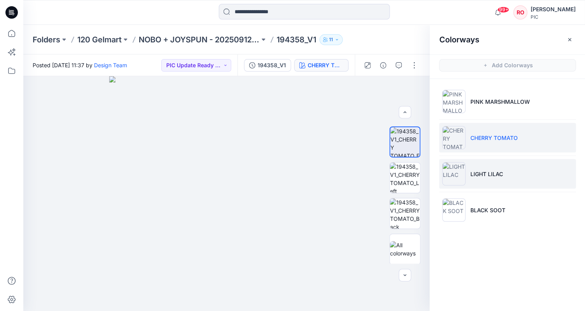
scroll to position [0, 0]
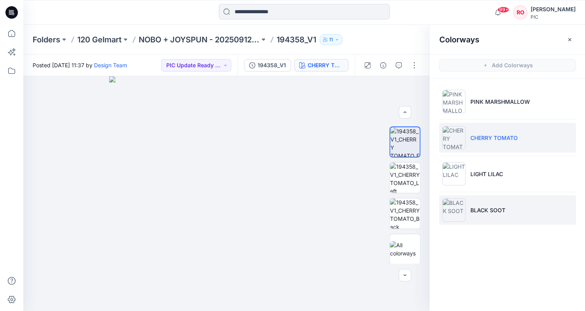
click at [458, 209] on img at bounding box center [453, 209] width 23 height 23
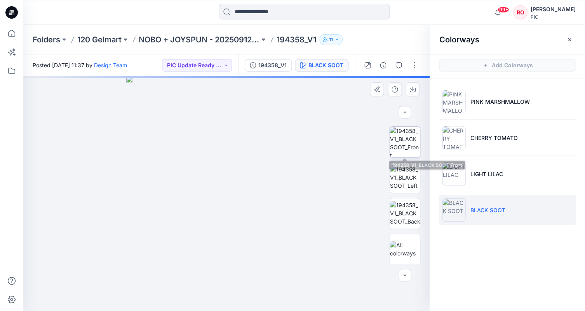
click at [405, 144] on img at bounding box center [404, 142] width 30 height 30
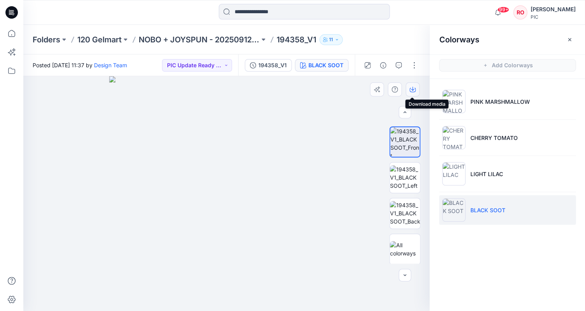
click at [412, 89] on icon "button" at bounding box center [412, 89] width 6 height 6
